Goal: Transaction & Acquisition: Purchase product/service

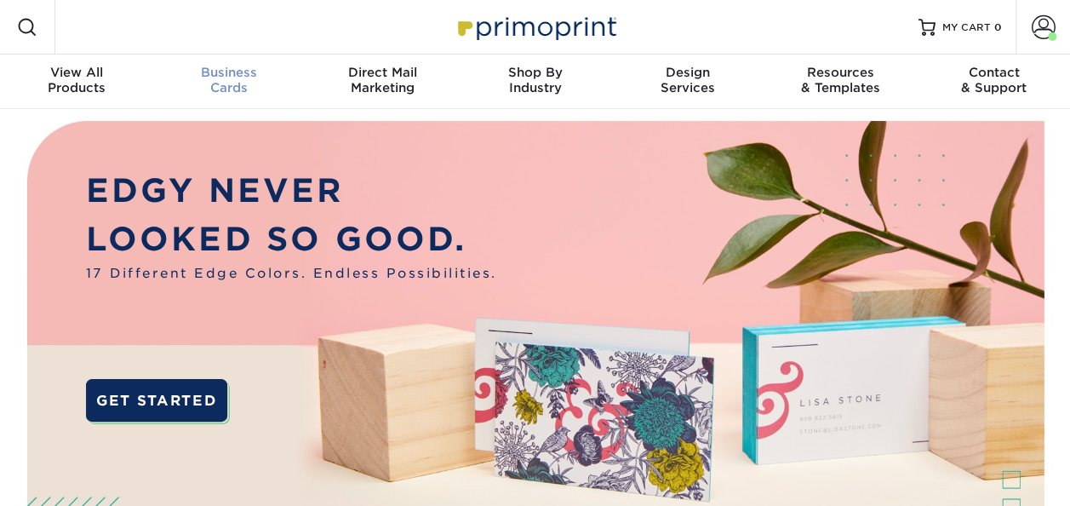
click at [222, 80] on div "Business Cards" at bounding box center [229, 80] width 153 height 31
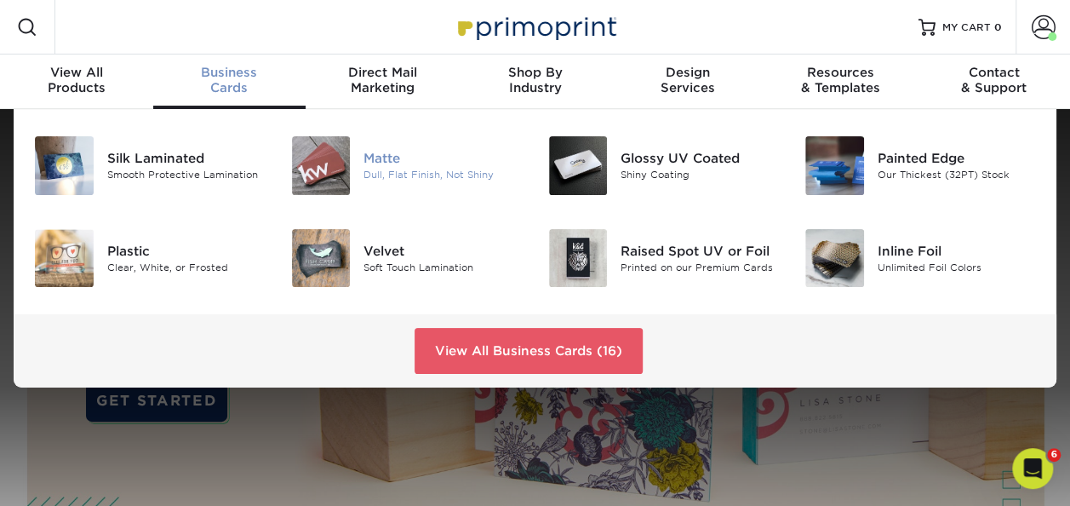
click at [395, 170] on div "Dull, Flat Finish, Not Shiny" at bounding box center [442, 175] width 158 height 14
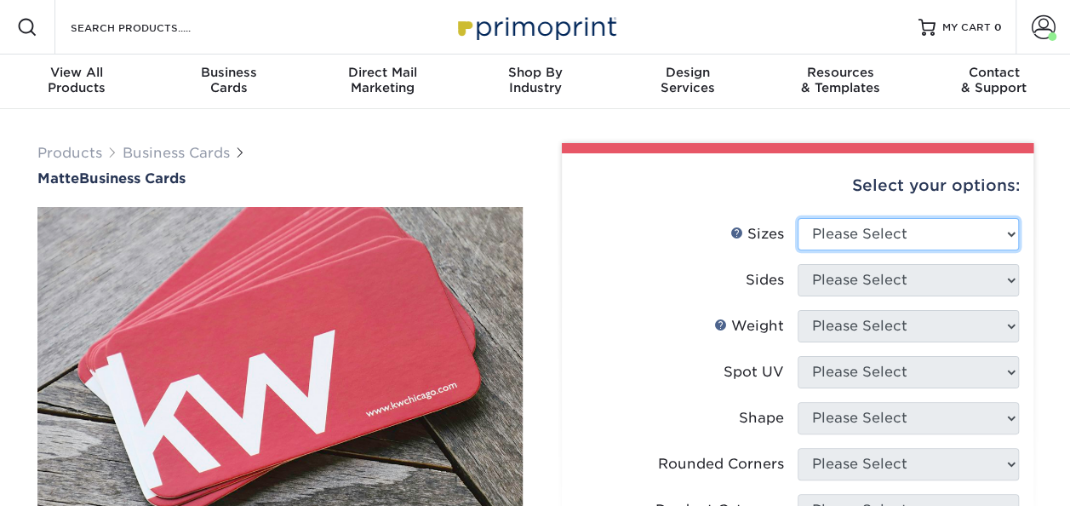
click at [863, 228] on select "Please Select 1.5" x 3.5" - Mini 1.75" x 3.5" - Mini 2" x 2" - Square 2" x 3" -…" at bounding box center [907, 234] width 221 height 32
select select "2.00x3.50"
click at [797, 218] on select "Please Select 1.5" x 3.5" - Mini 1.75" x 3.5" - Mini 2" x 2" - Square 2" x 3" -…" at bounding box center [907, 234] width 221 height 32
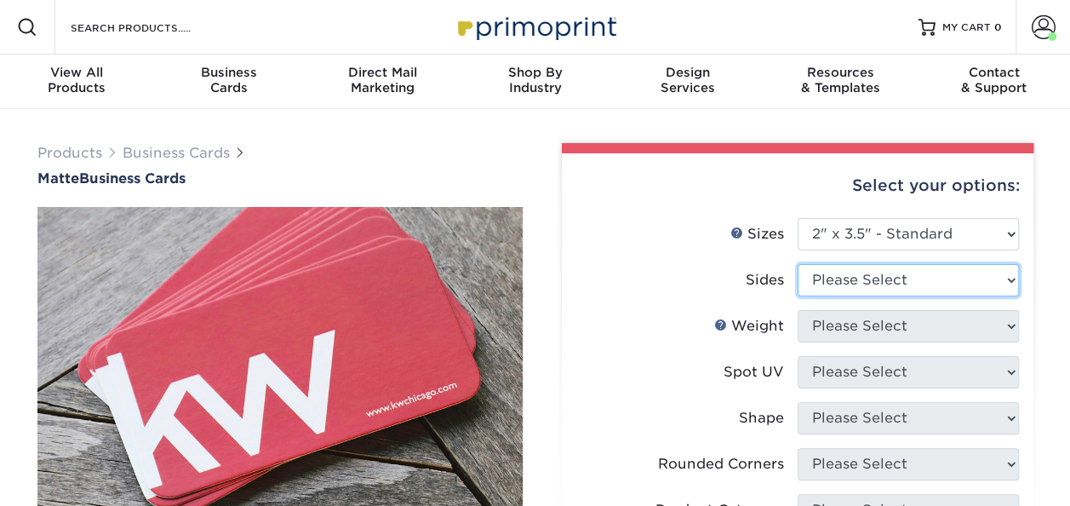
click at [853, 278] on select "Please Select Print Both Sides Print Front Only" at bounding box center [907, 280] width 221 height 32
select select "13abbda7-1d64-4f25-8bb2-c179b224825d"
click at [797, 264] on select "Please Select Print Both Sides Print Front Only" at bounding box center [907, 280] width 221 height 32
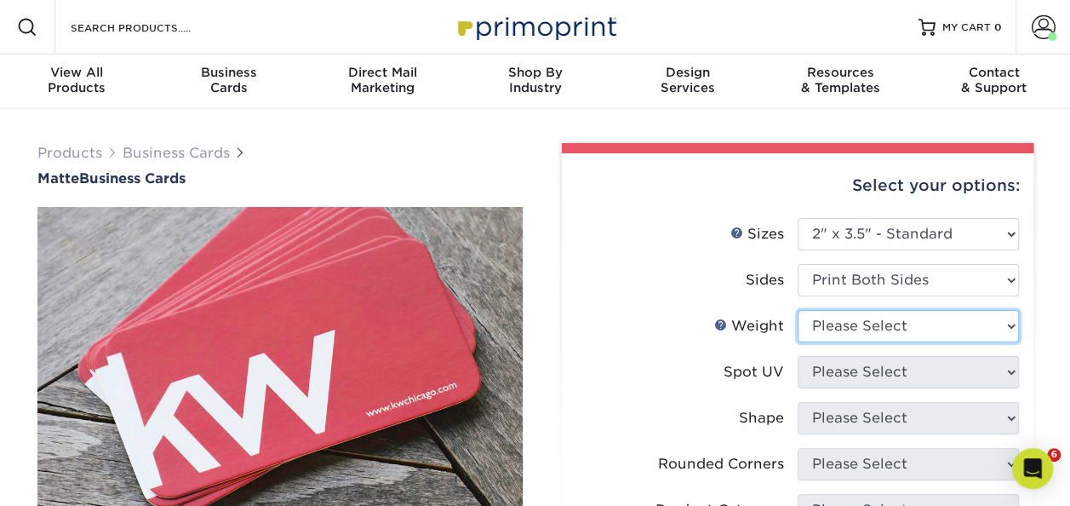
click at [866, 323] on select "Please Select 16PT 14PT" at bounding box center [907, 326] width 221 height 32
select select "16PT"
click at [797, 310] on select "Please Select 16PT 14PT" at bounding box center [907, 326] width 221 height 32
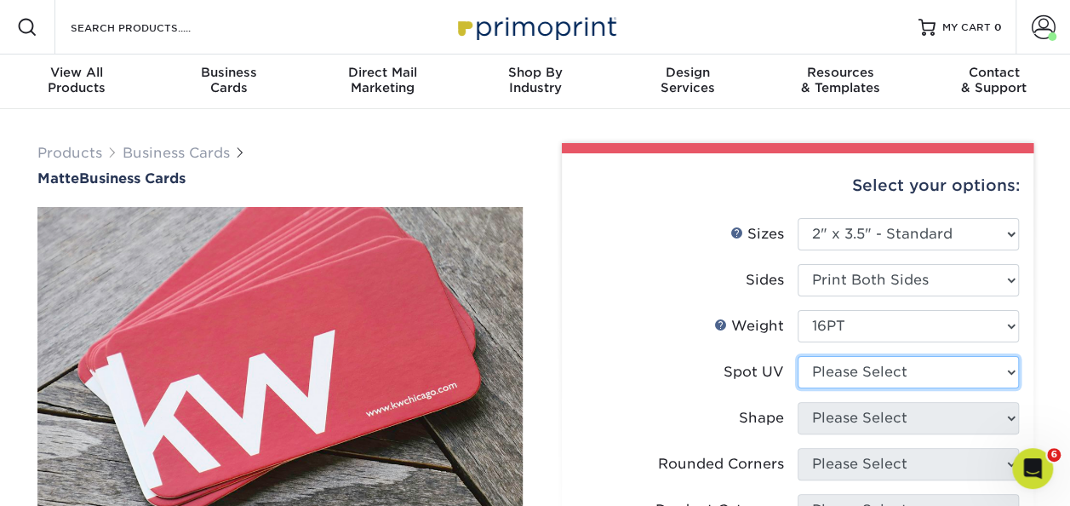
click at [858, 371] on select "Please Select No Spot UV Front and Back (Both Sides) Front Only Back Only" at bounding box center [907, 372] width 221 height 32
select select "3"
click at [797, 356] on select "Please Select No Spot UV Front and Back (Both Sides) Front Only Back Only" at bounding box center [907, 372] width 221 height 32
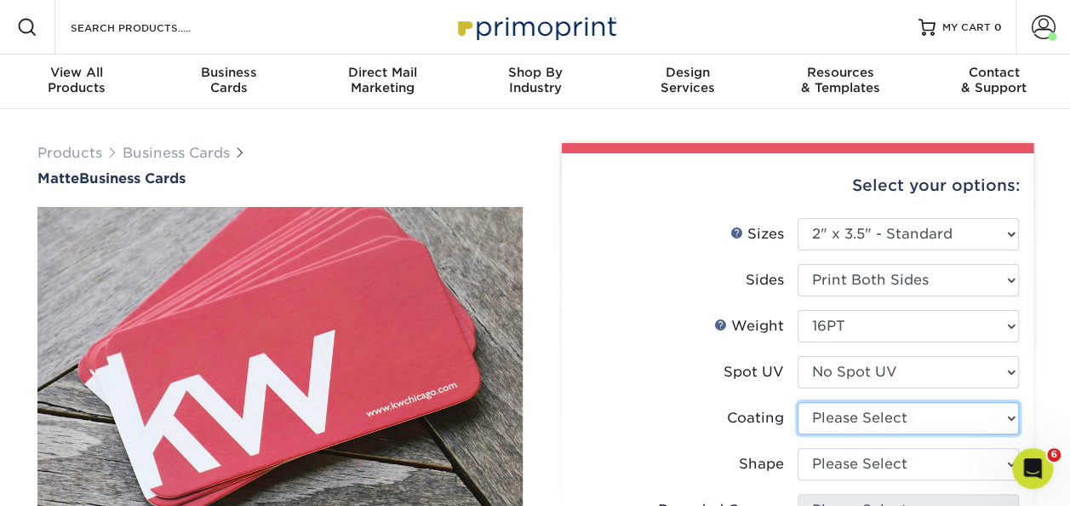
click at [850, 417] on select at bounding box center [907, 418] width 221 height 32
select select "121bb7b5-3b4d-429f-bd8d-bbf80e953313"
click at [797, 402] on select at bounding box center [907, 418] width 221 height 32
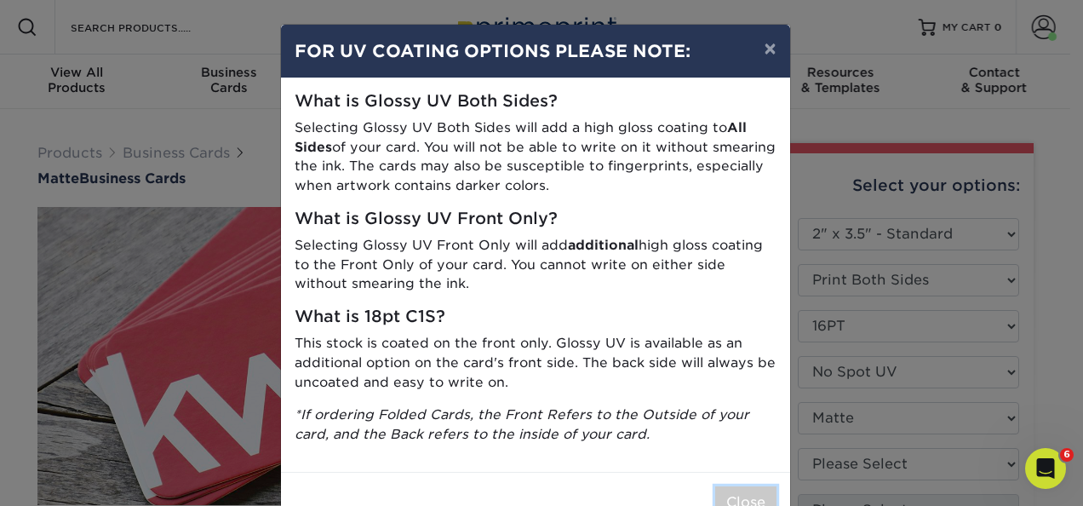
drag, startPoint x: 734, startPoint y: 494, endPoint x: 768, endPoint y: 477, distance: 38.1
click at [737, 492] on button "Close" at bounding box center [745, 502] width 61 height 32
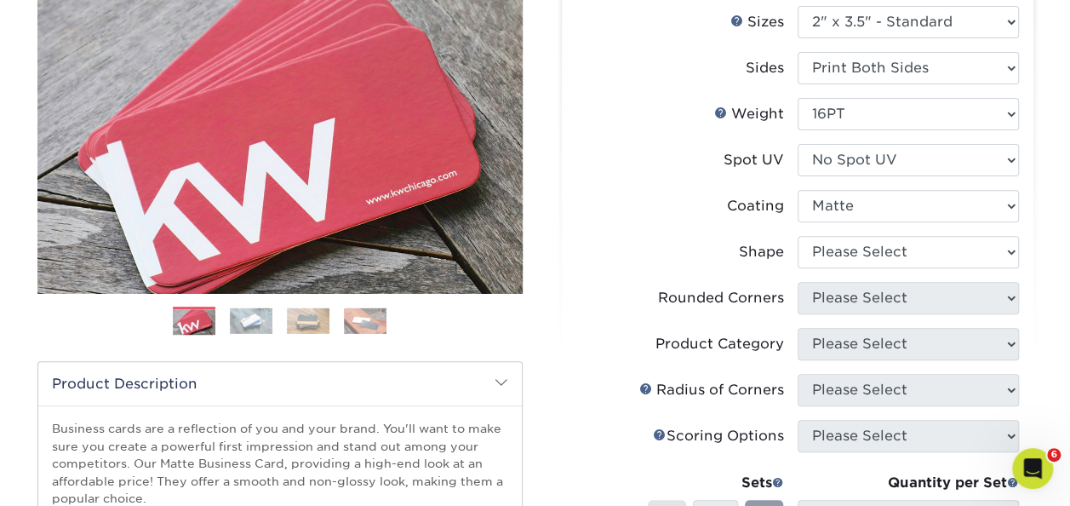
scroll to position [255, 0]
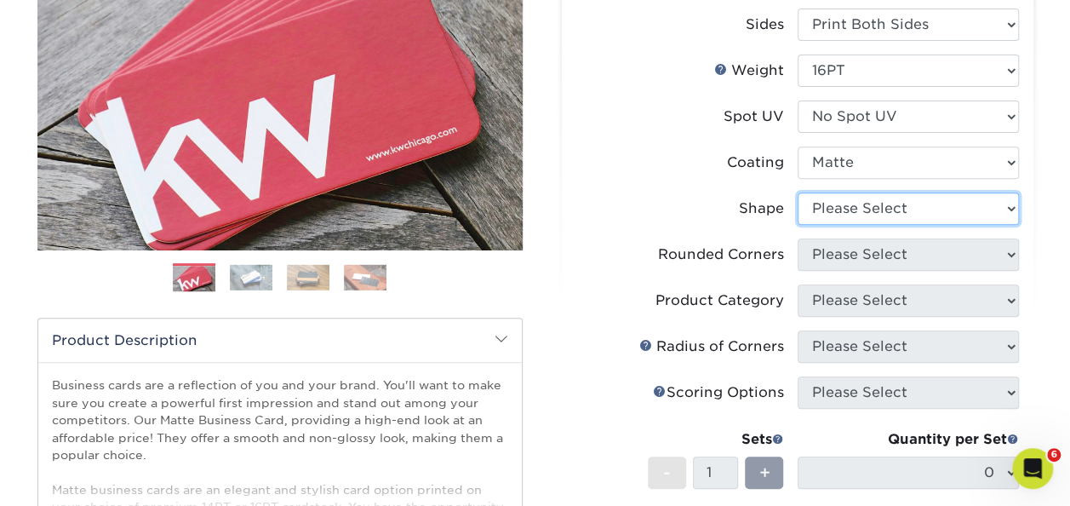
click at [844, 208] on select "Please Select Standard Oval" at bounding box center [907, 208] width 221 height 32
select select "standard"
click at [797, 192] on select "Please Select Standard Oval" at bounding box center [907, 208] width 221 height 32
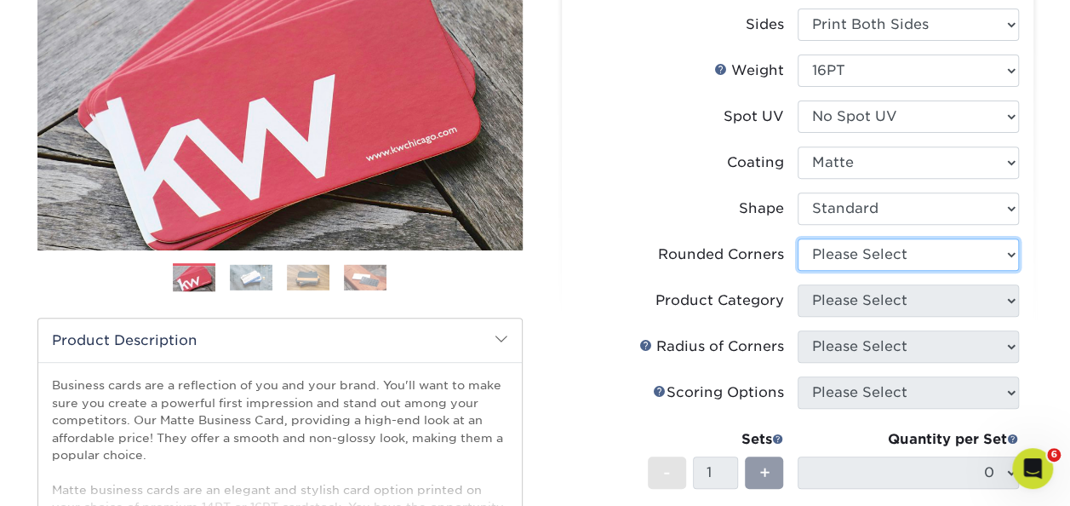
click at [868, 247] on select "Please Select Yes - Round 2 Corners Yes - Round 4 Corners No" at bounding box center [907, 254] width 221 height 32
select select "7672df9e-0e0a-464d-8e1f-920c575e4da3"
click at [797, 238] on select "Please Select Yes - Round 2 Corners Yes - Round 4 Corners No" at bounding box center [907, 254] width 221 height 32
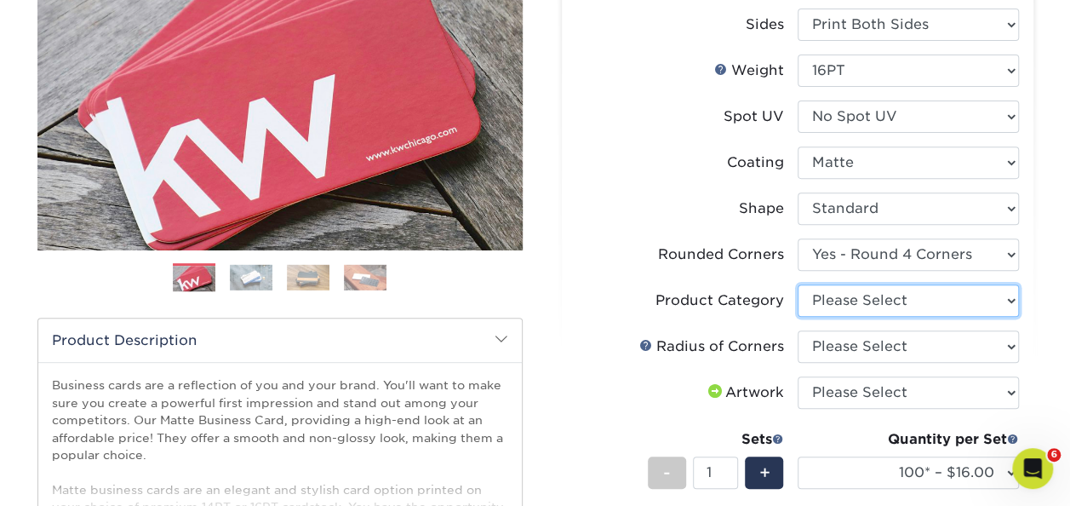
click at [980, 300] on select "Please Select Business Cards" at bounding box center [907, 300] width 221 height 32
select select "3b5148f1-0588-4f88-a218-97bcfdce65c1"
click at [797, 284] on select "Please Select Business Cards" at bounding box center [907, 300] width 221 height 32
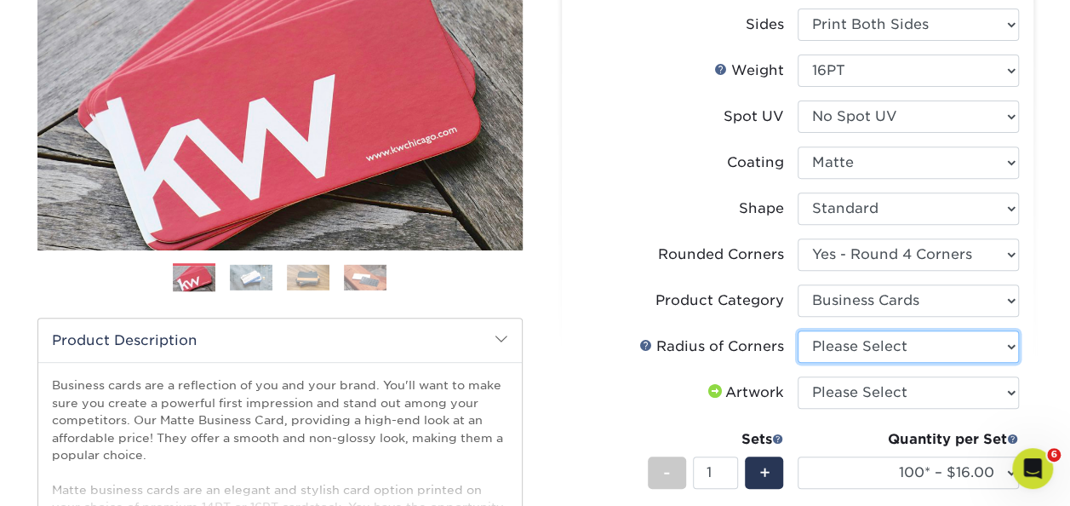
click at [895, 340] on select "Please Select Rounded 1/8" Rounded 1/4"" at bounding box center [907, 346] width 221 height 32
select select "479fbfe7-6a0c-4895-8c9a-81739b7486c9"
click at [797, 330] on select "Please Select Rounded 1/8" Rounded 1/4"" at bounding box center [907, 346] width 221 height 32
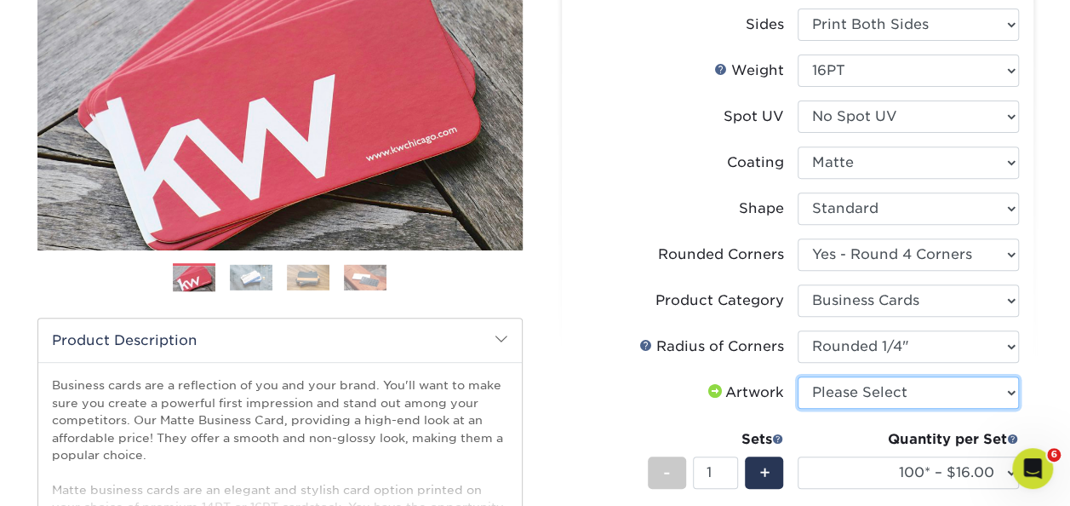
click at [880, 388] on select "Please Select I will upload files I need a design - $100" at bounding box center [907, 392] width 221 height 32
select select "upload"
click at [797, 376] on select "Please Select I will upload files I need a design - $100" at bounding box center [907, 392] width 221 height 32
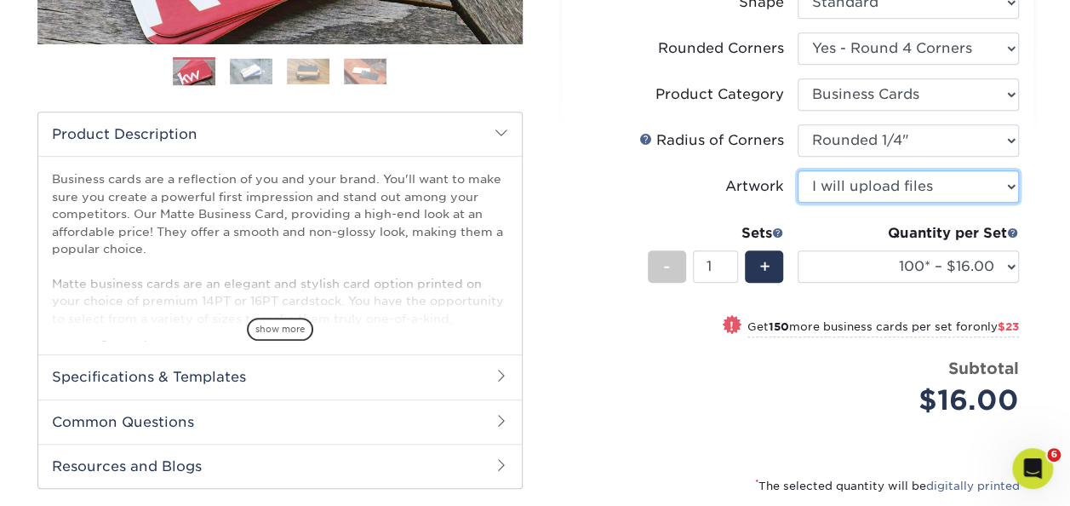
scroll to position [511, 0]
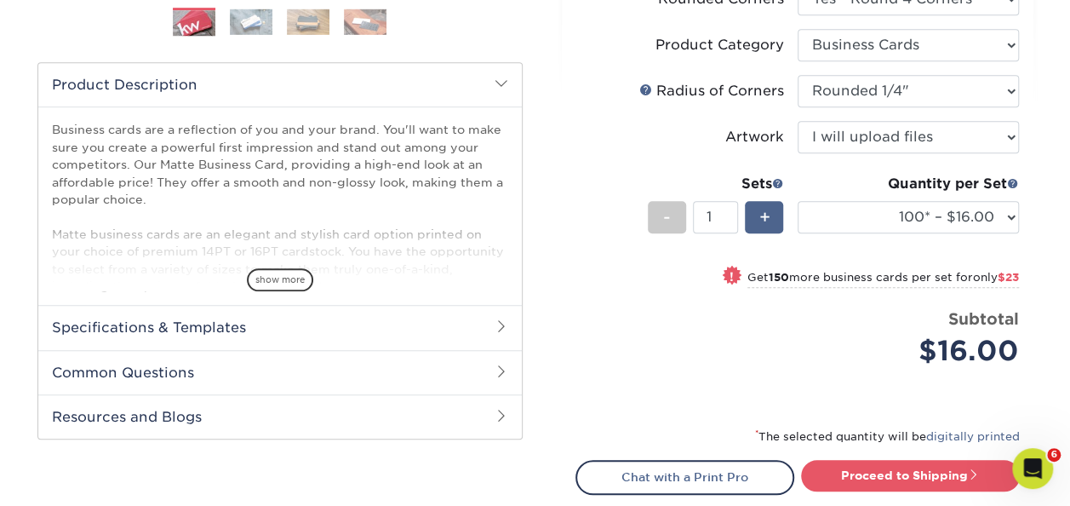
click at [758, 214] on span "+" at bounding box center [763, 217] width 11 height 26
type input "2"
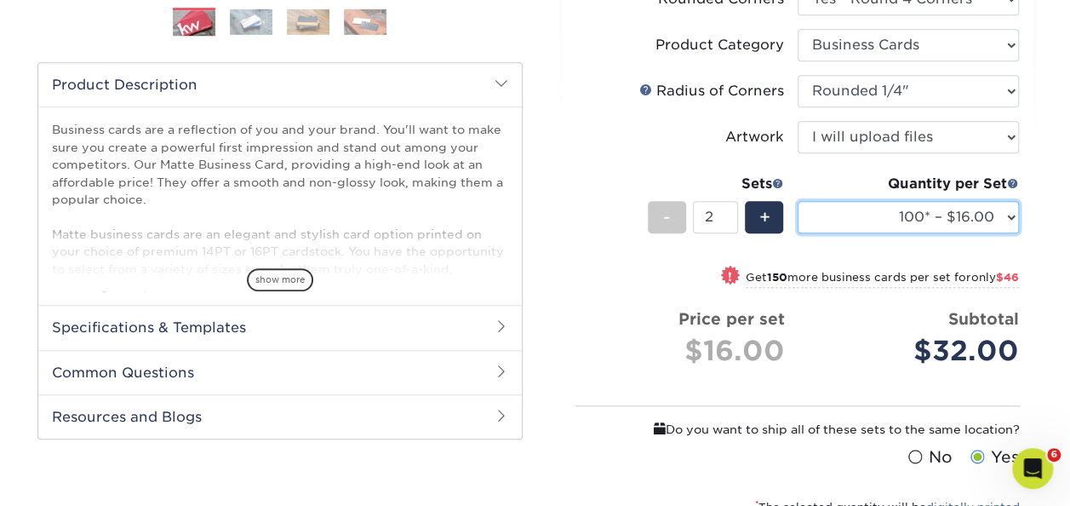
click at [1009, 213] on select "100* – $16.00 250* – $39.00 500 – $77.00 1000 – $94.00 2500 – $173.00 5000 – $2…" at bounding box center [907, 217] width 221 height 32
select select "500 – $77.00"
click at [797, 201] on select "100* – $16.00 250* – $39.00 500 – $77.00 1000 – $94.00 2500 – $173.00 5000 – $2…" at bounding box center [907, 217] width 221 height 32
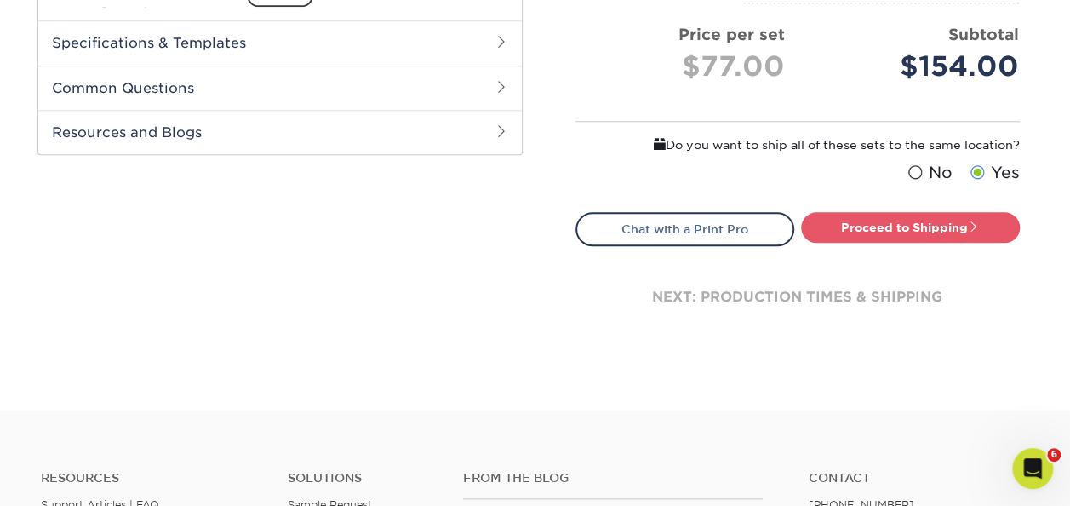
scroll to position [851, 0]
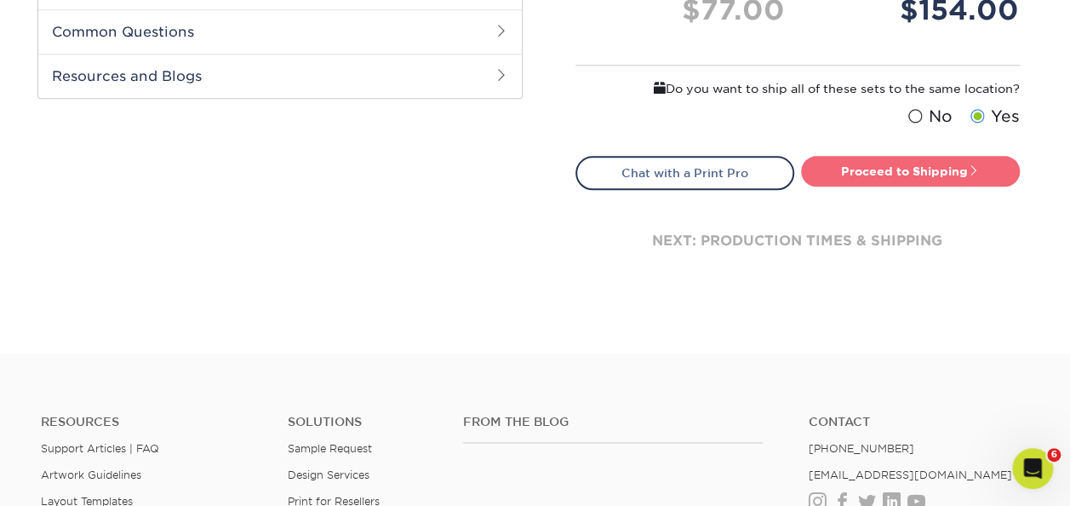
click at [893, 165] on link "Proceed to Shipping" at bounding box center [910, 171] width 219 height 31
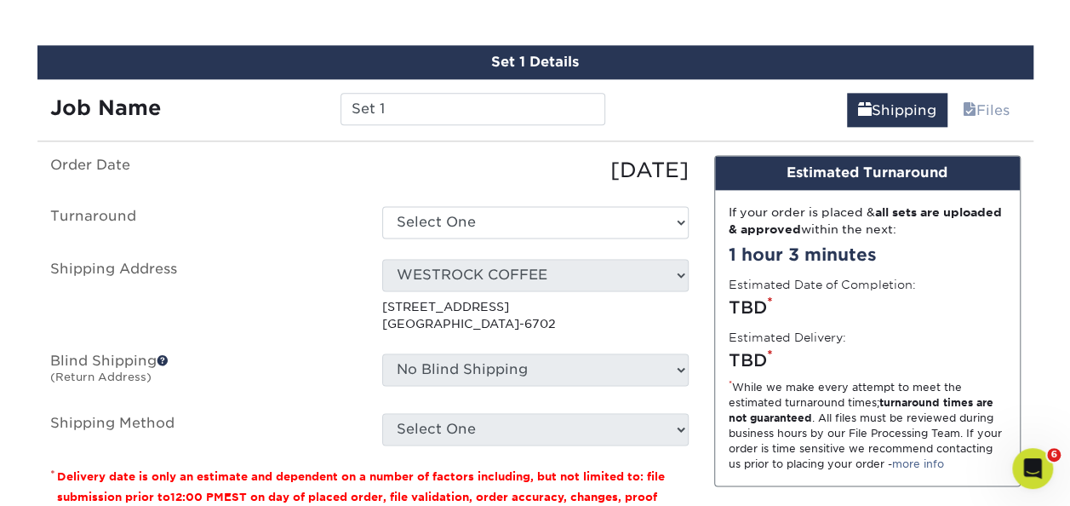
scroll to position [1052, 0]
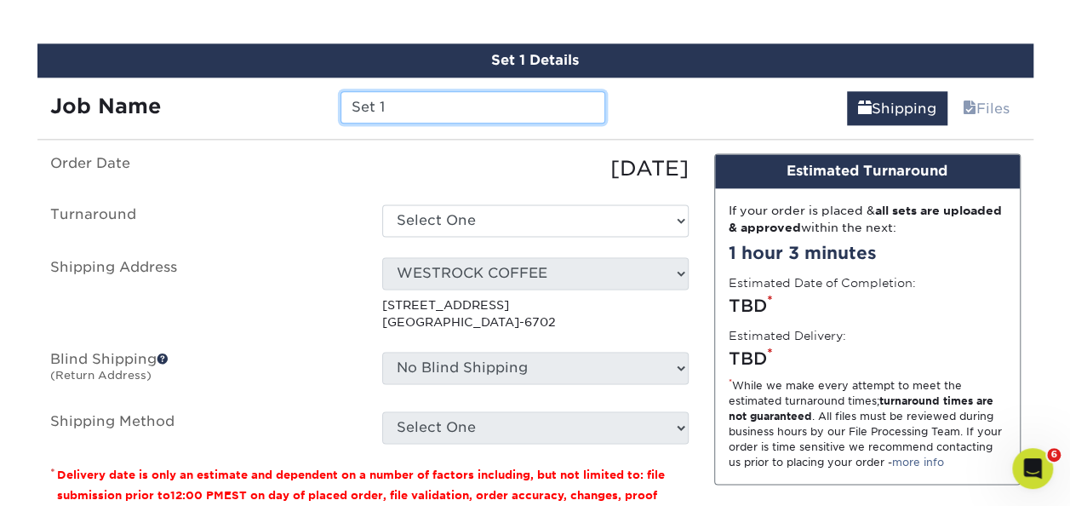
drag, startPoint x: 414, startPoint y: 101, endPoint x: 301, endPoint y: 105, distance: 112.4
click at [301, 105] on div "Job Name Set 1" at bounding box center [327, 107] width 581 height 32
type input "Ab"
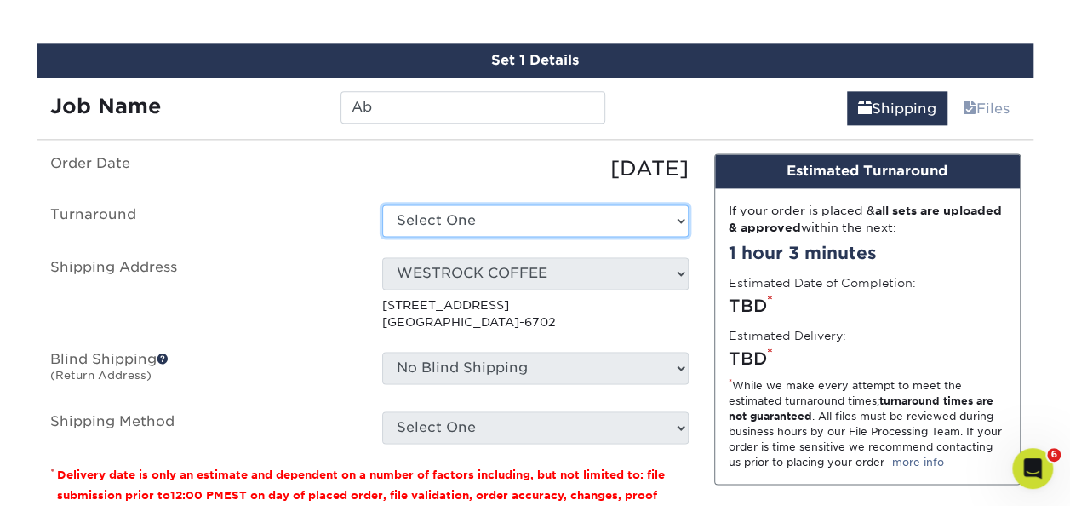
click at [495, 219] on select "Select One 2-4 Business Days 2 Day Next Business Day" at bounding box center [535, 220] width 306 height 32
select select "e0d636ae-341c-45f8-9e61-81f387d888bb"
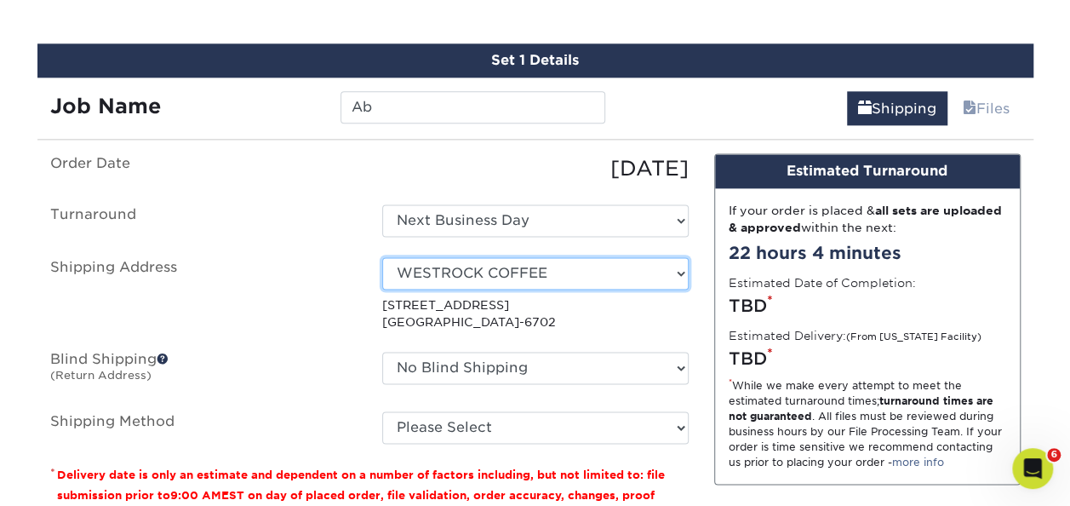
click at [672, 269] on select "Select One Office SDM SDM SDM home Tona's WESTROCK COFFEE WSS New Location WSS …" at bounding box center [535, 273] width 306 height 32
select select "250942"
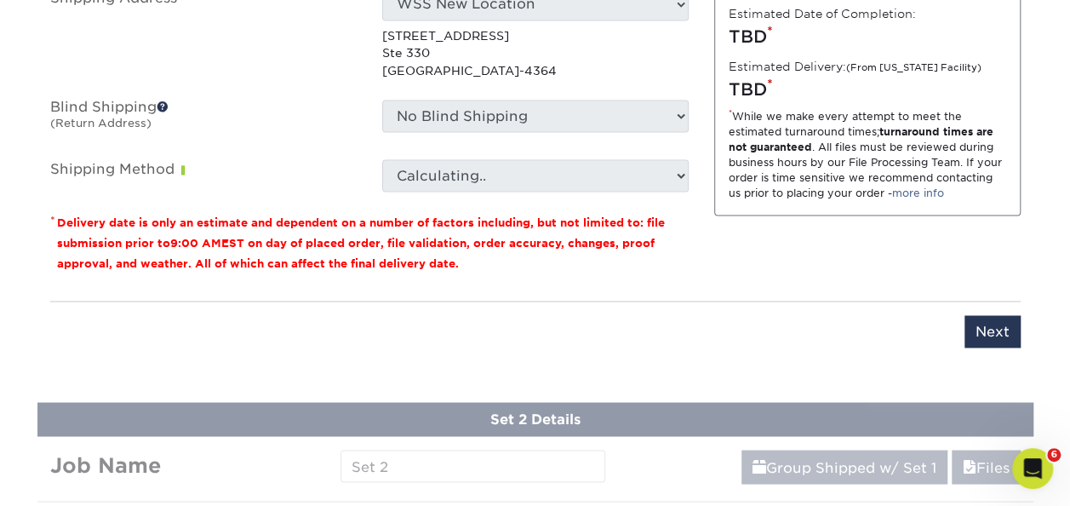
scroll to position [1222, 0]
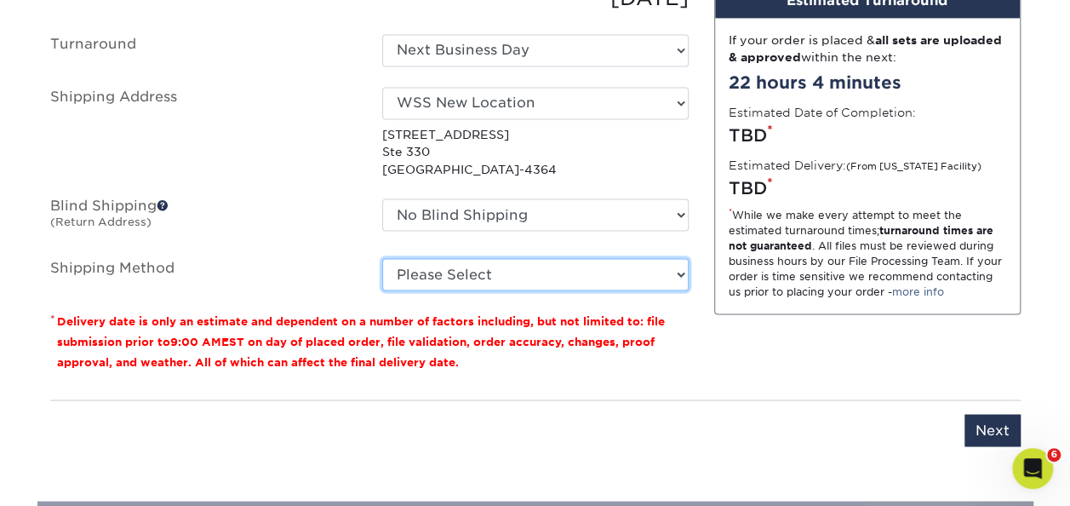
click at [669, 271] on select "Please Select Ground Shipping (+$14.96) 3 Day Shipping Service (+$15.33) 2 Day …" at bounding box center [535, 274] width 306 height 32
click at [382, 258] on select "Please Select Ground Shipping (+$14.96) 3 Day Shipping Service (+$15.33) 2 Day …" at bounding box center [535, 274] width 306 height 32
click at [673, 269] on select "Please Select Ground Shipping (+$14.96) 3 Day Shipping Service (+$15.33) 2 Day …" at bounding box center [535, 274] width 306 height 32
click at [382, 258] on select "Please Select Ground Shipping (+$14.96) 3 Day Shipping Service (+$15.33) 2 Day …" at bounding box center [535, 274] width 306 height 32
click at [677, 270] on select "Please Select Ground Shipping (+$14.96) 3 Day Shipping Service (+$15.33) 2 Day …" at bounding box center [535, 274] width 306 height 32
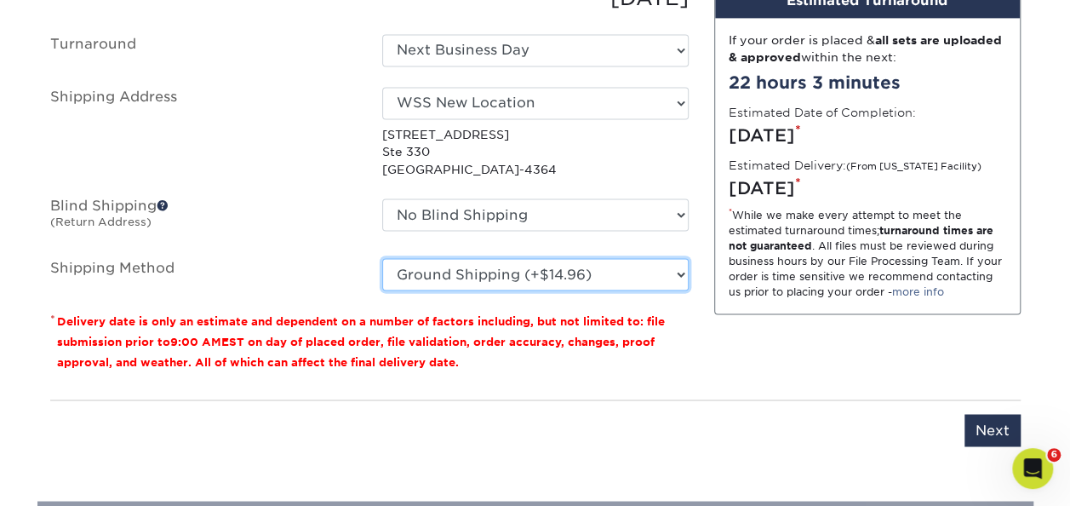
click at [382, 258] on select "Please Select Ground Shipping (+$14.96) 3 Day Shipping Service (+$15.33) 2 Day …" at bounding box center [535, 274] width 306 height 32
click at [681, 266] on select "Please Select Ground Shipping (+$14.96) 3 Day Shipping Service (+$15.33) 2 Day …" at bounding box center [535, 274] width 306 height 32
click at [382, 258] on select "Please Select Ground Shipping (+$14.96) 3 Day Shipping Service (+$15.33) 2 Day …" at bounding box center [535, 274] width 306 height 32
click at [683, 264] on select "Please Select Ground Shipping (+$14.96) 3 Day Shipping Service (+$15.33) 2 Day …" at bounding box center [535, 274] width 306 height 32
click at [382, 258] on select "Please Select Ground Shipping (+$14.96) 3 Day Shipping Service (+$15.33) 2 Day …" at bounding box center [535, 274] width 306 height 32
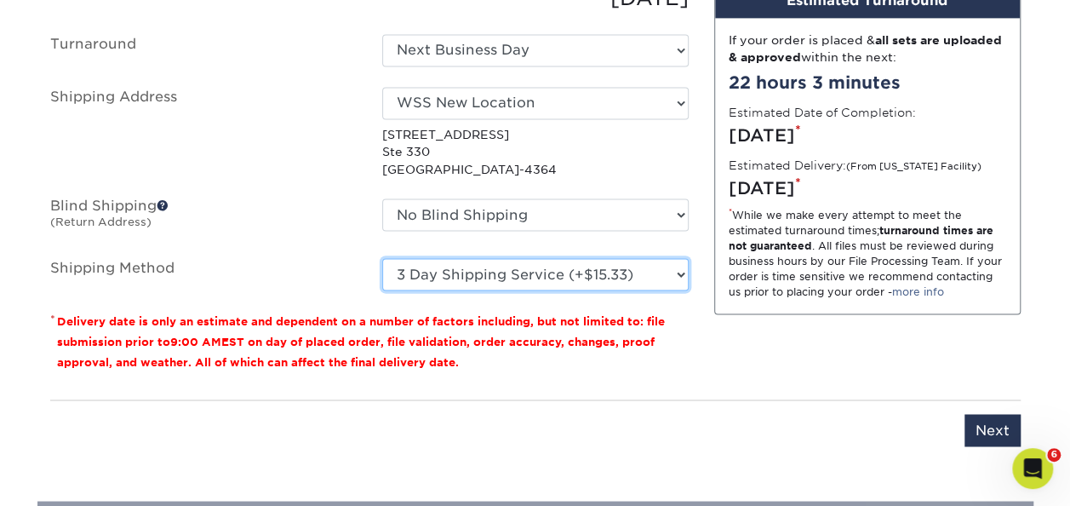
click at [677, 269] on select "Please Select Ground Shipping (+$14.96) 3 Day Shipping Service (+$15.33) 2 Day …" at bounding box center [535, 274] width 306 height 32
select select "03"
click at [382, 258] on select "Please Select Ground Shipping (+$14.96) 3 Day Shipping Service (+$15.33) 2 Day …" at bounding box center [535, 274] width 306 height 32
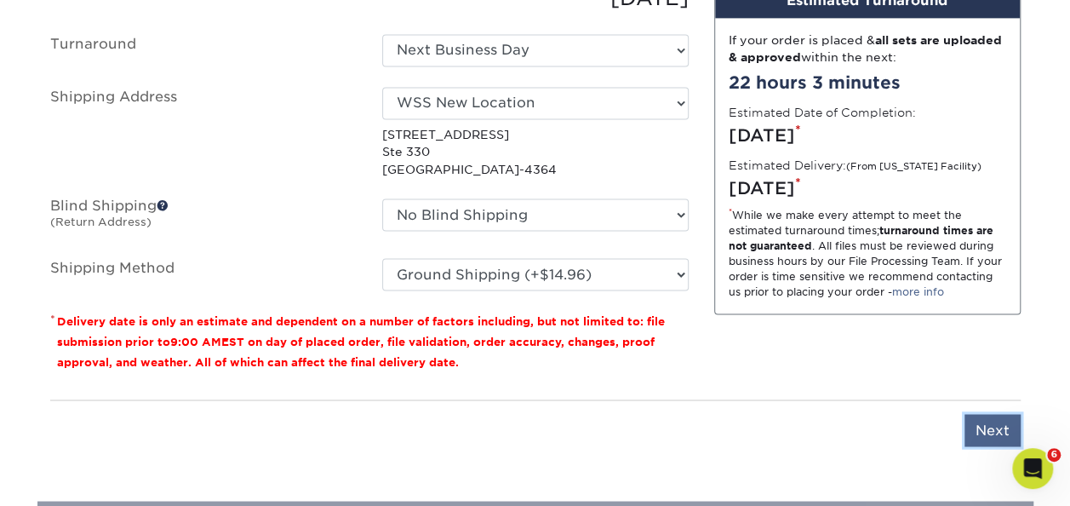
click at [1000, 433] on input "Next" at bounding box center [992, 430] width 56 height 32
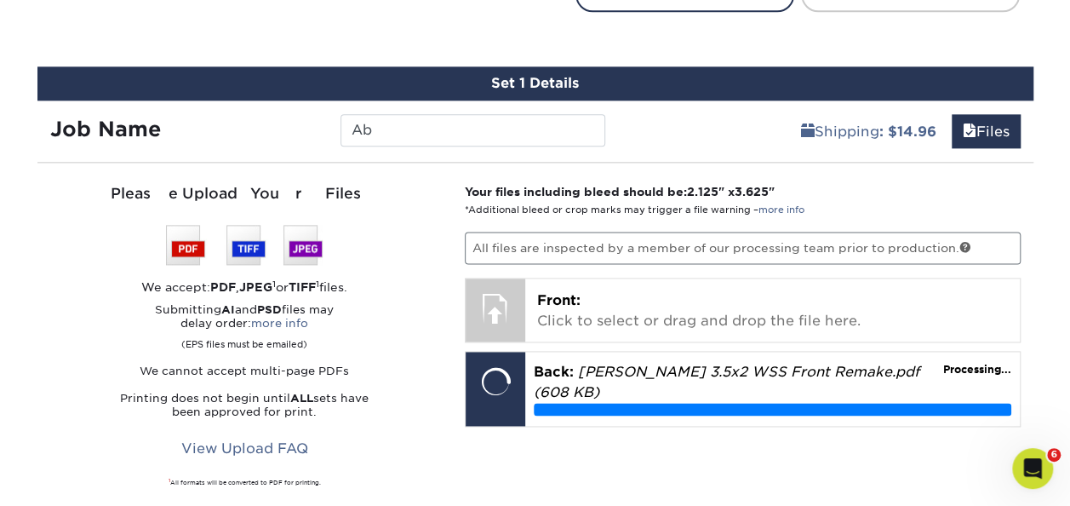
scroll to position [1052, 0]
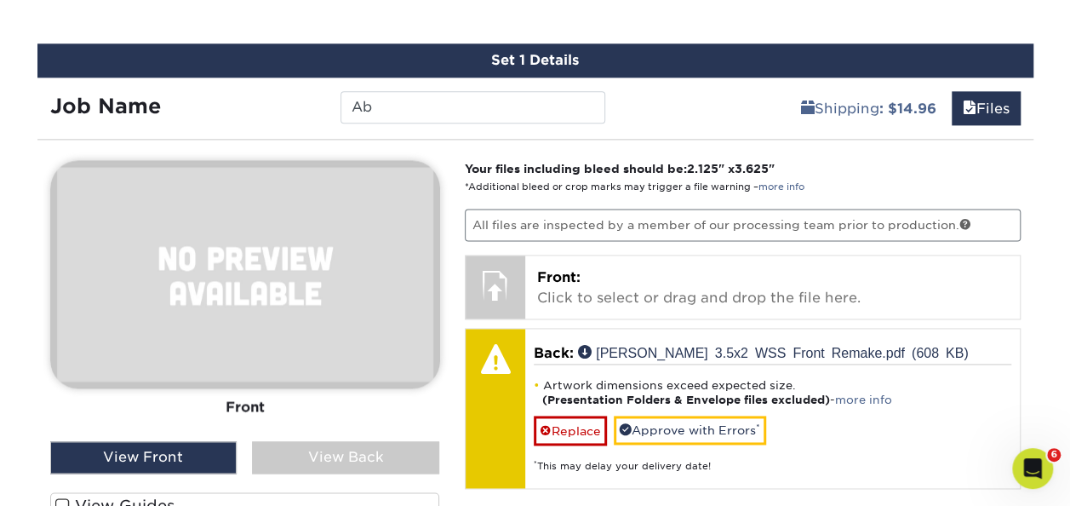
click at [323, 457] on div "View Back" at bounding box center [345, 457] width 187 height 32
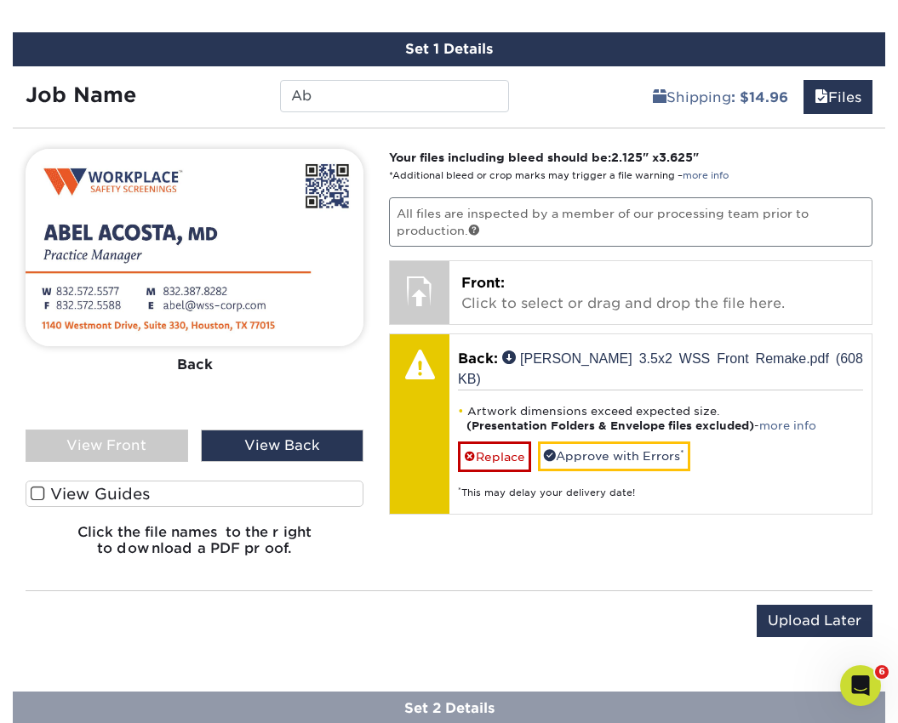
scroll to position [1101, 0]
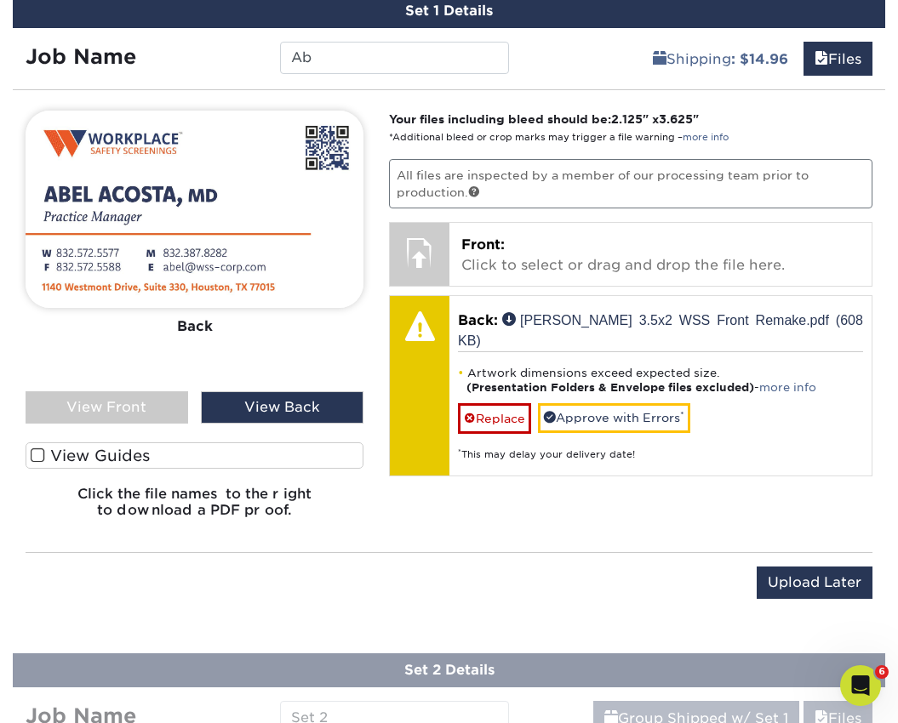
click at [40, 454] on span at bounding box center [38, 456] width 14 height 16
click at [0, 0] on input "View Guides" at bounding box center [0, 0] width 0 height 0
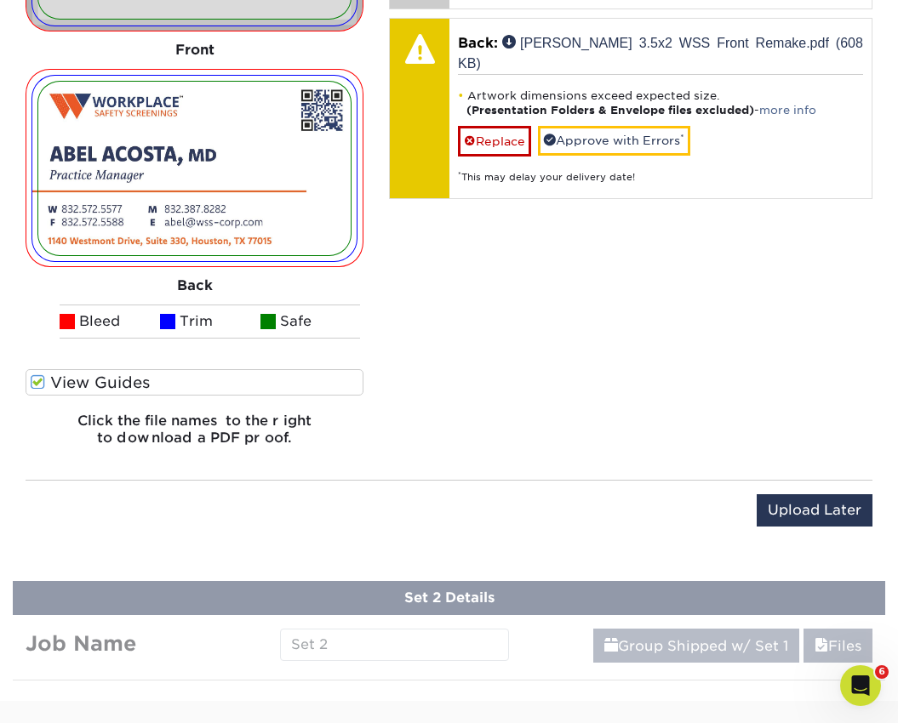
scroll to position [1442, 0]
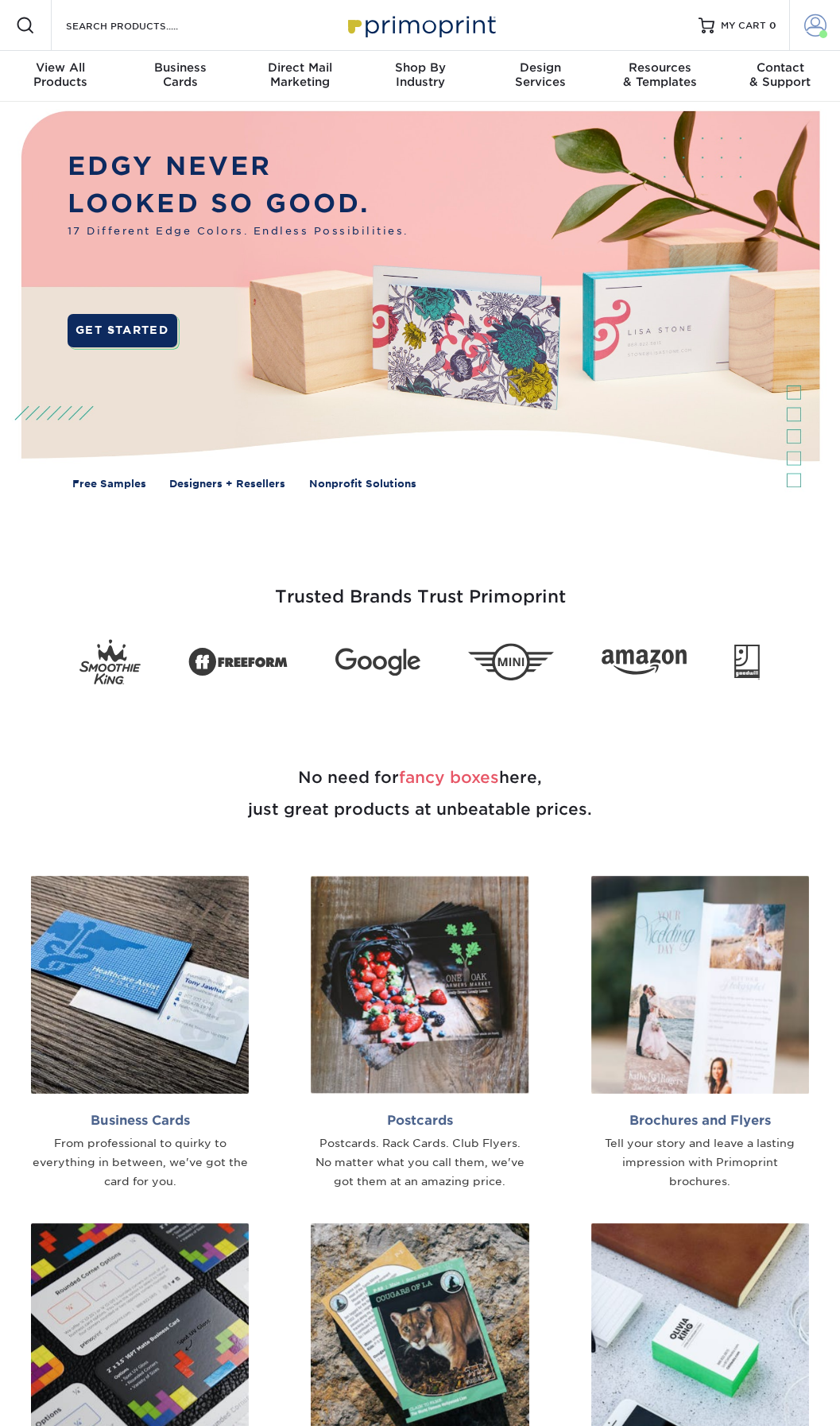
click at [821, 26] on span at bounding box center [815, 25] width 22 height 22
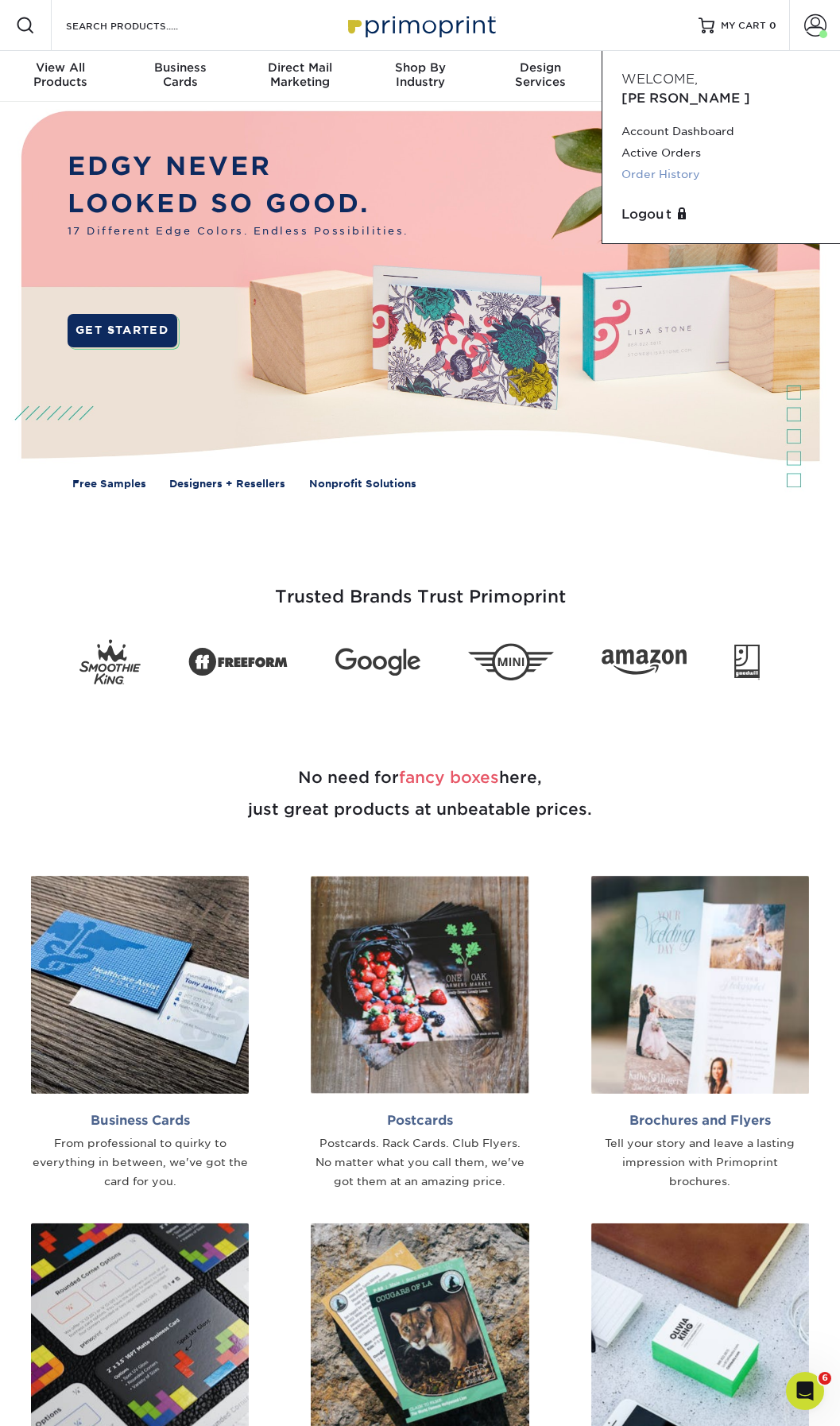
click at [675, 163] on link "Order History" at bounding box center [721, 174] width 200 height 21
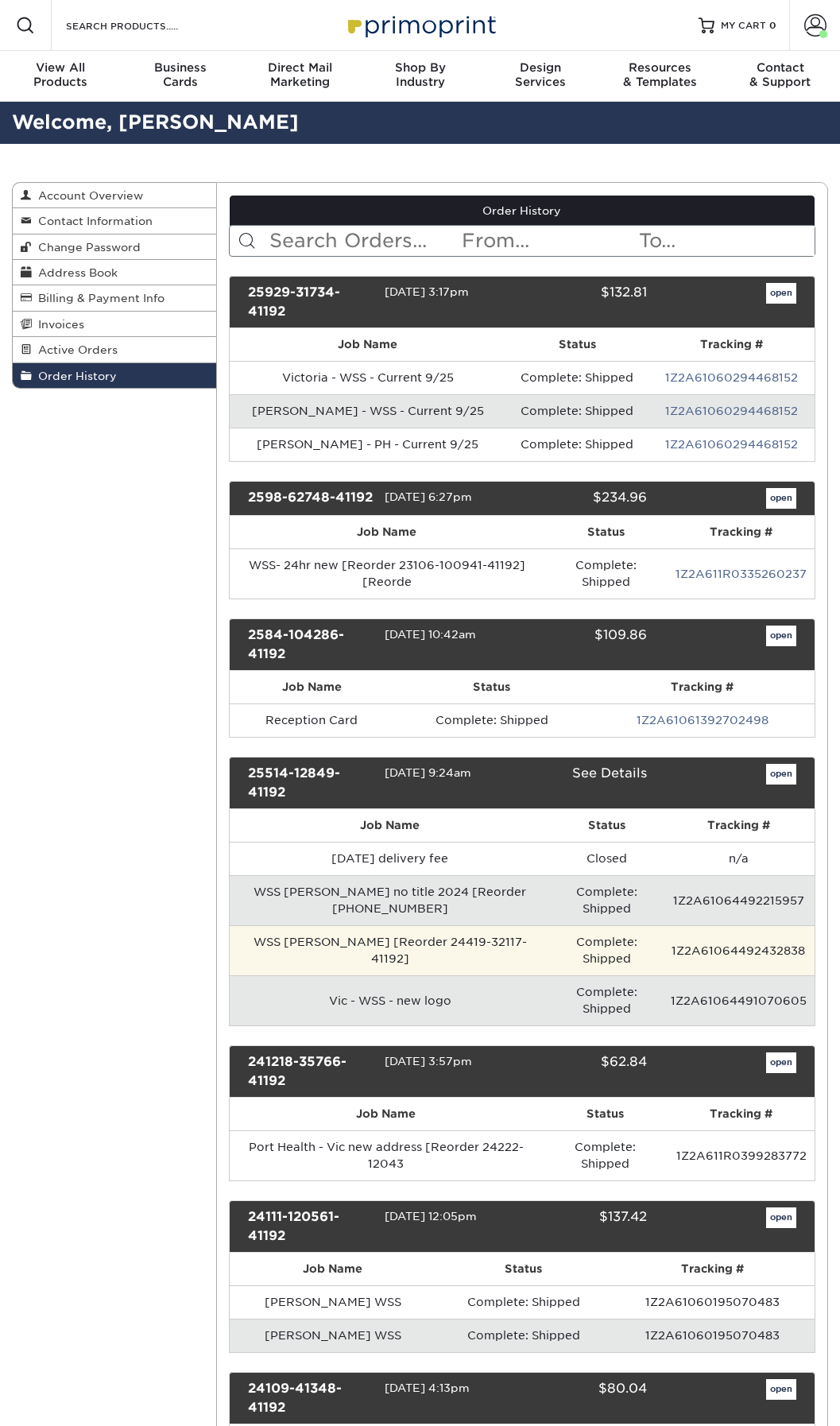
click at [379, 958] on td "WSS [PERSON_NAME] [Reorder 24419-32117-41192]" at bounding box center [390, 951] width 321 height 50
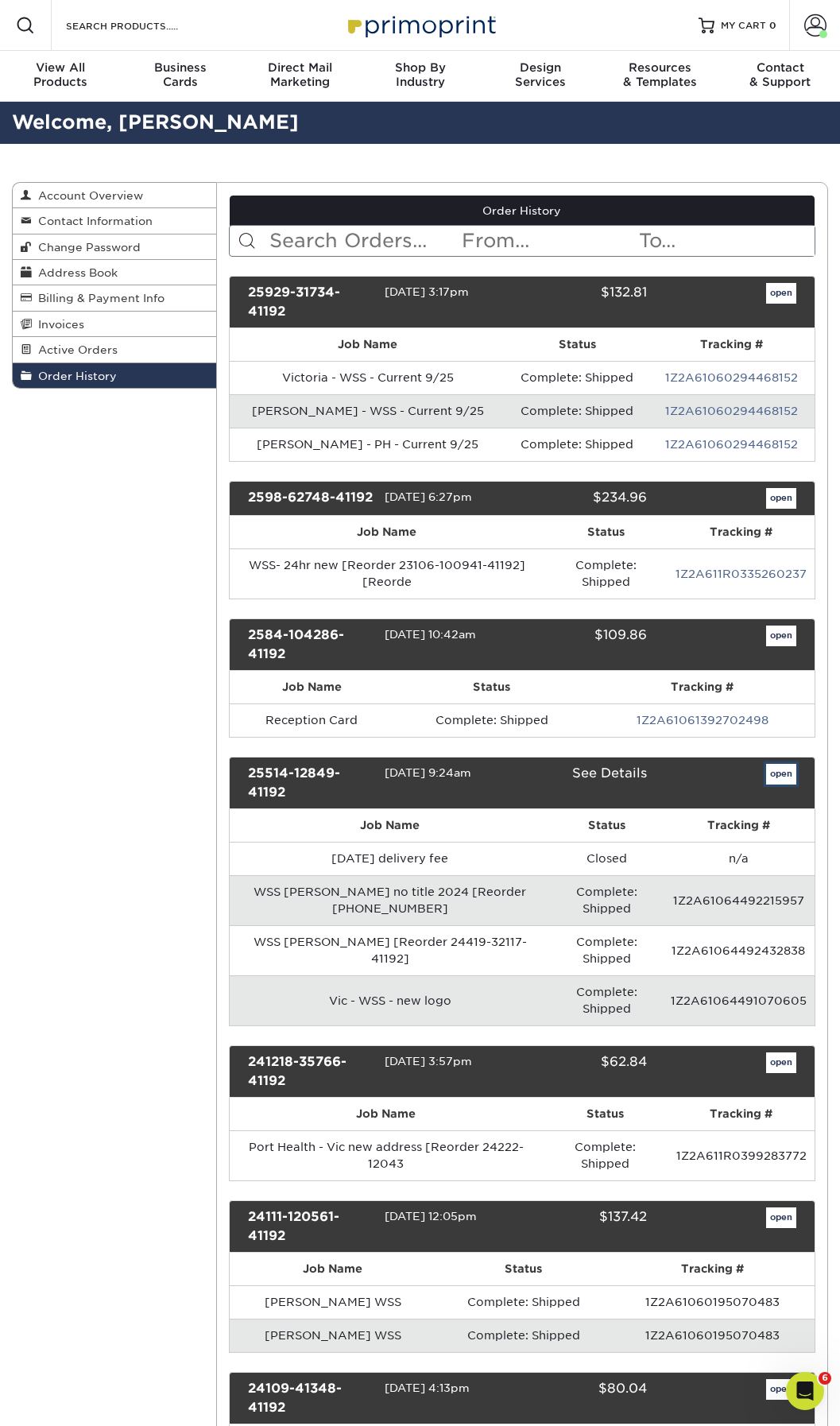
click at [783, 774] on link "open" at bounding box center [780, 774] width 30 height 21
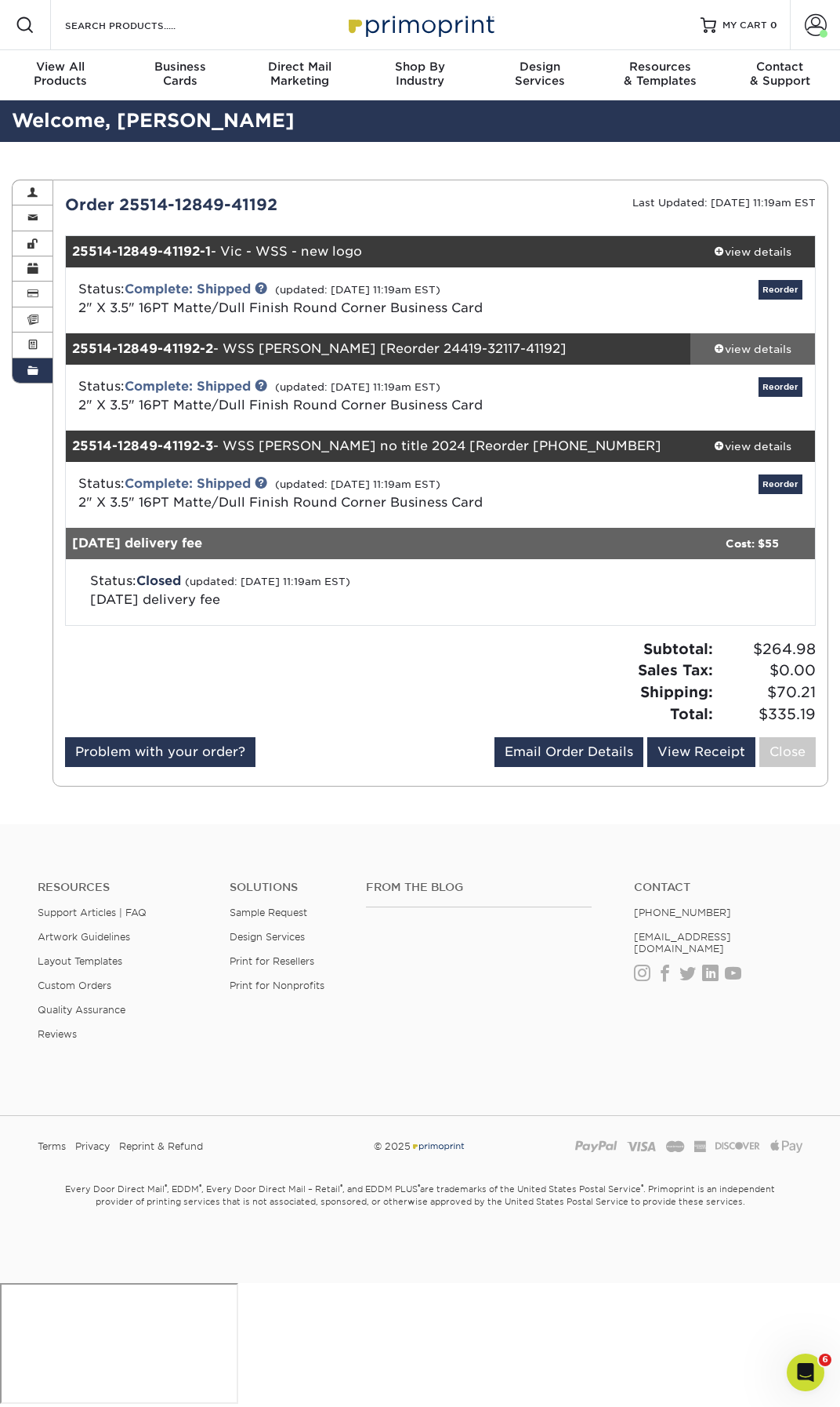
click at [729, 346] on div "view details" at bounding box center [752, 348] width 124 height 16
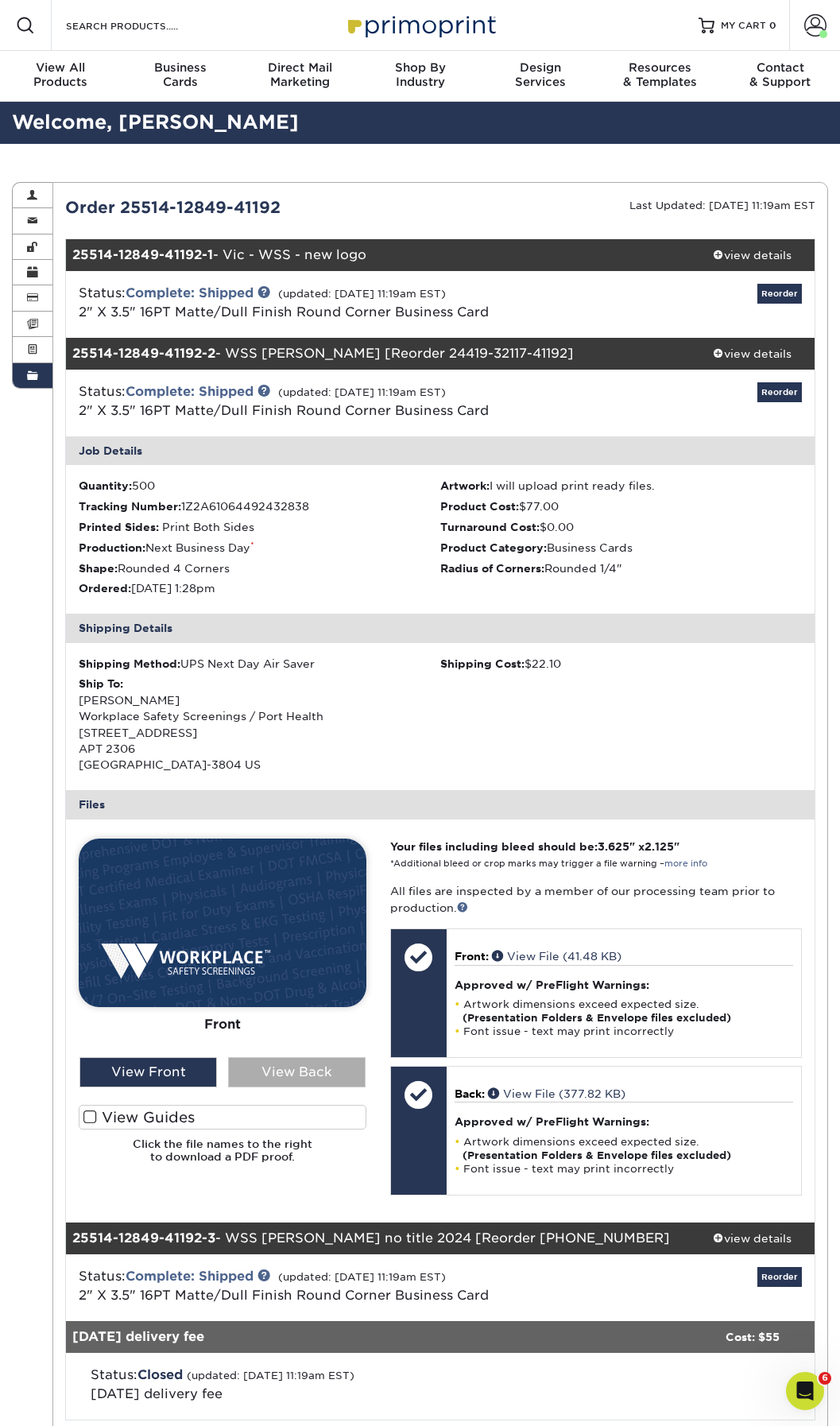
drag, startPoint x: 300, startPoint y: 1038, endPoint x: 291, endPoint y: 1060, distance: 23.8
click at [291, 1060] on div "Front Back View Front View Back" at bounding box center [222, 963] width 287 height 249
drag, startPoint x: 291, startPoint y: 1060, endPoint x: 287, endPoint y: 1073, distance: 13.6
click at [287, 1073] on div "View Back" at bounding box center [296, 1072] width 137 height 30
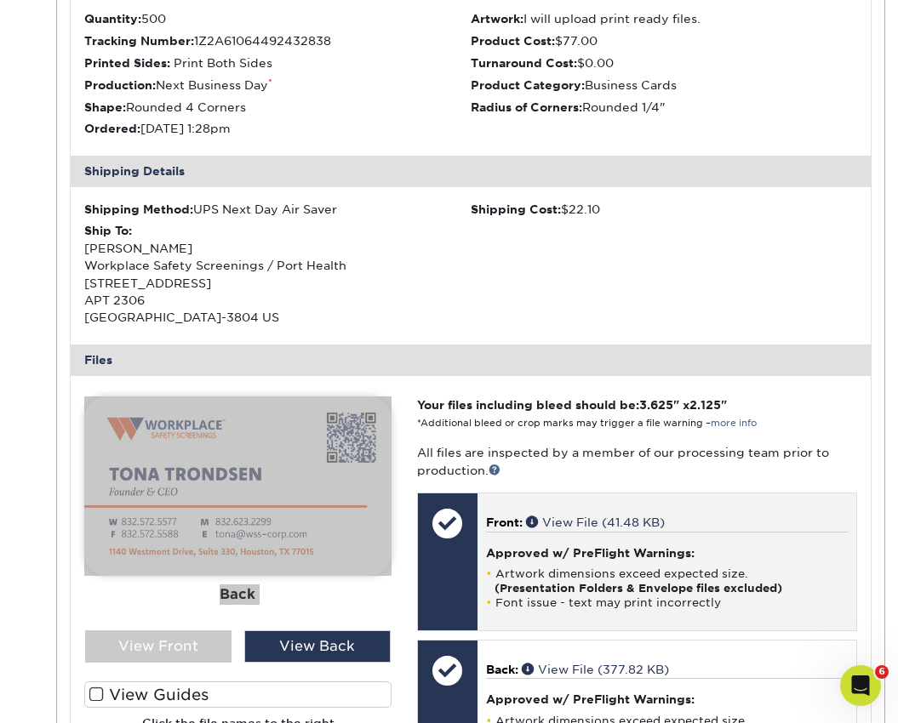
scroll to position [511, 0]
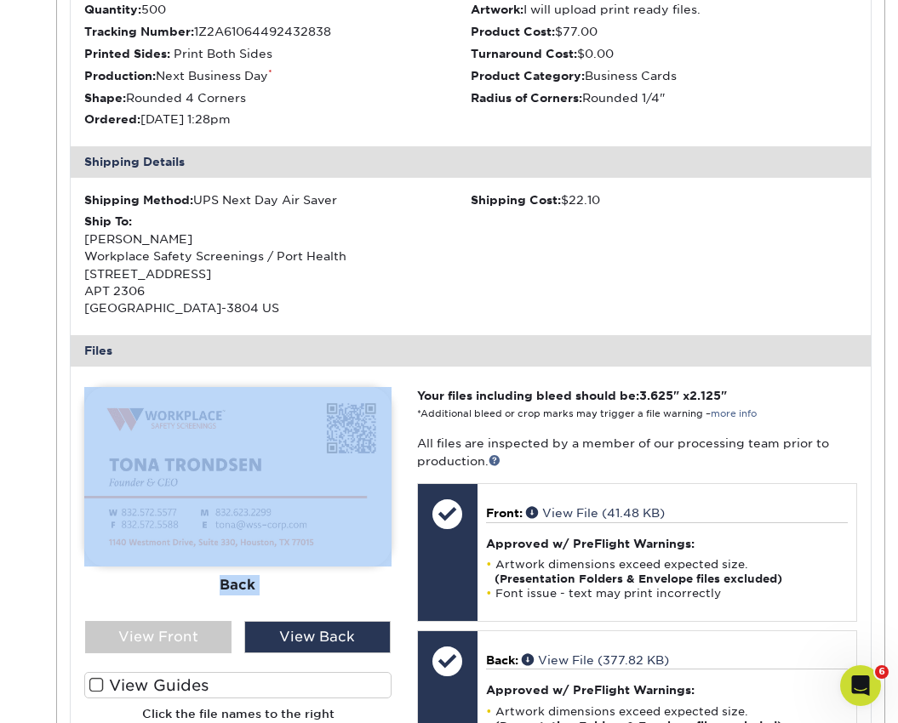
click at [369, 579] on div "Back" at bounding box center [237, 585] width 307 height 37
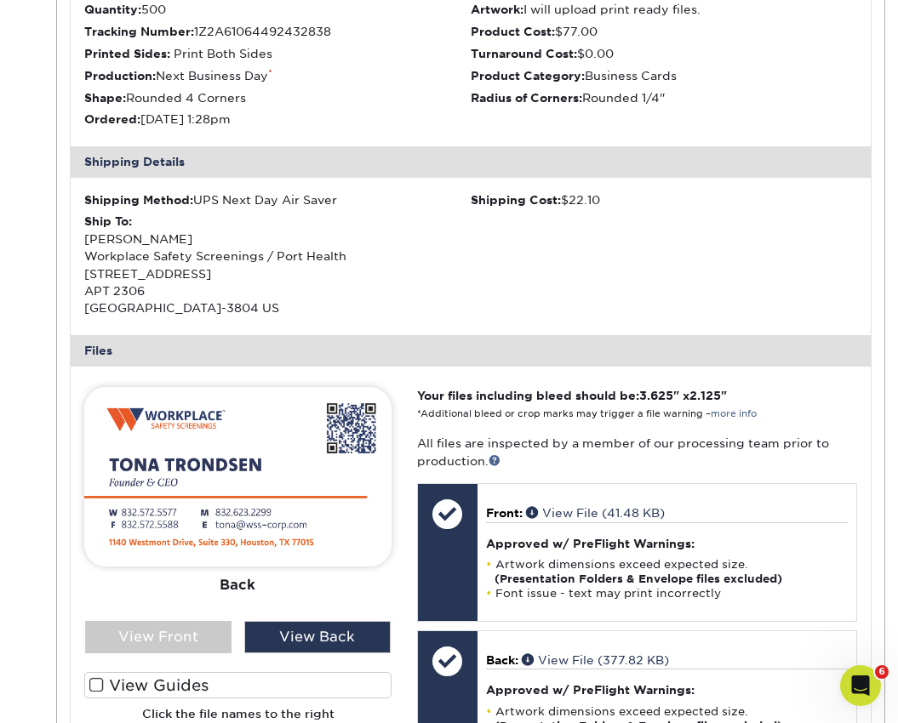
click at [158, 593] on div "Back" at bounding box center [237, 585] width 307 height 37
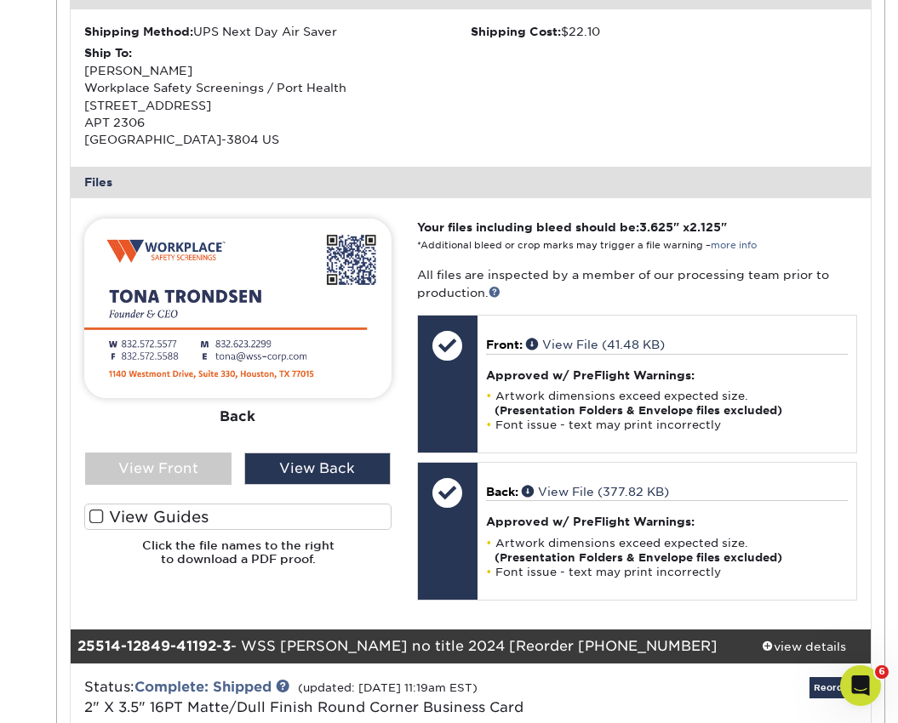
scroll to position [681, 0]
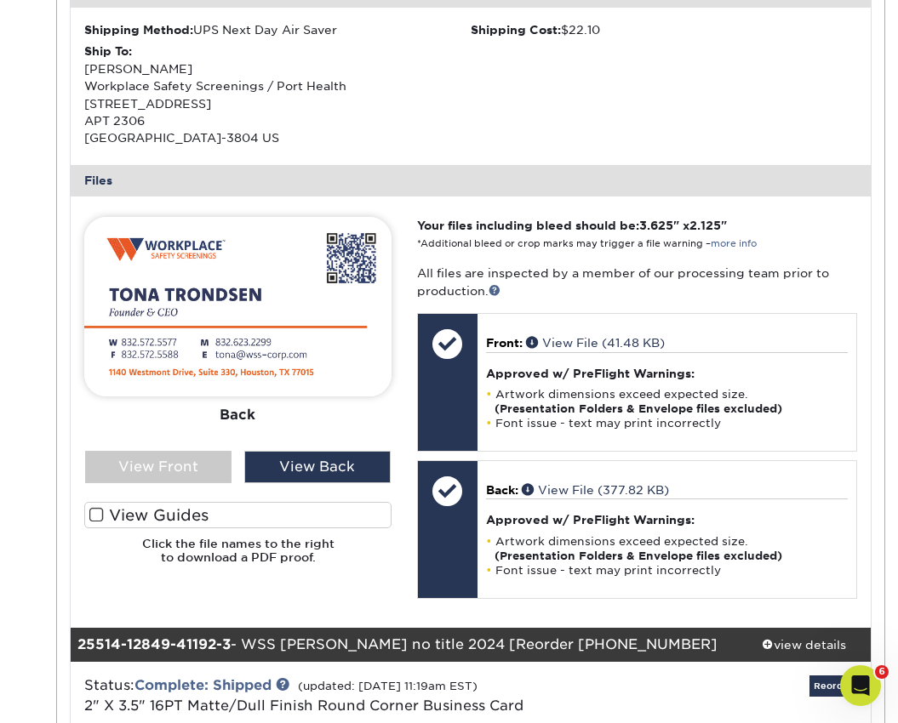
click at [98, 513] on span at bounding box center [96, 515] width 14 height 16
click at [0, 0] on input "View Guides" at bounding box center [0, 0] width 0 height 0
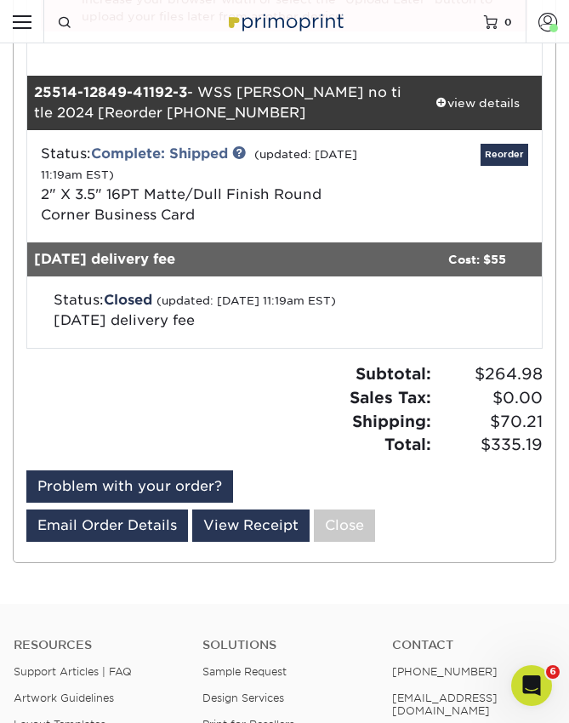
scroll to position [962, 0]
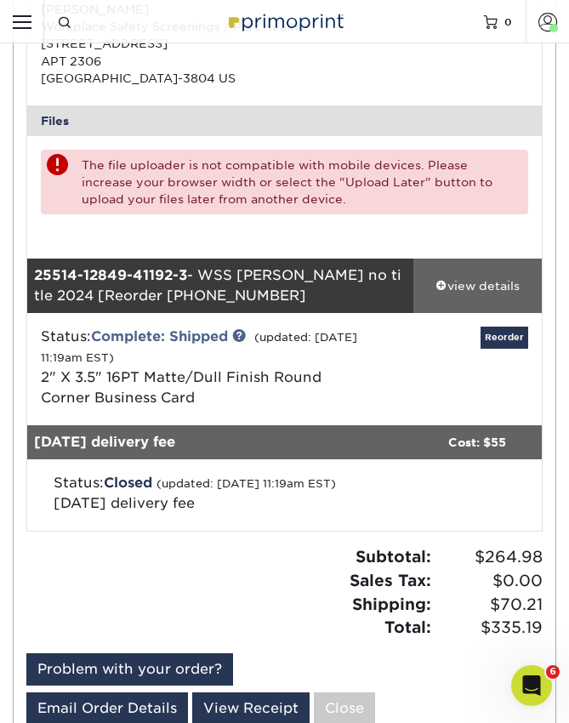
click at [431, 281] on div "view details" at bounding box center [478, 285] width 129 height 17
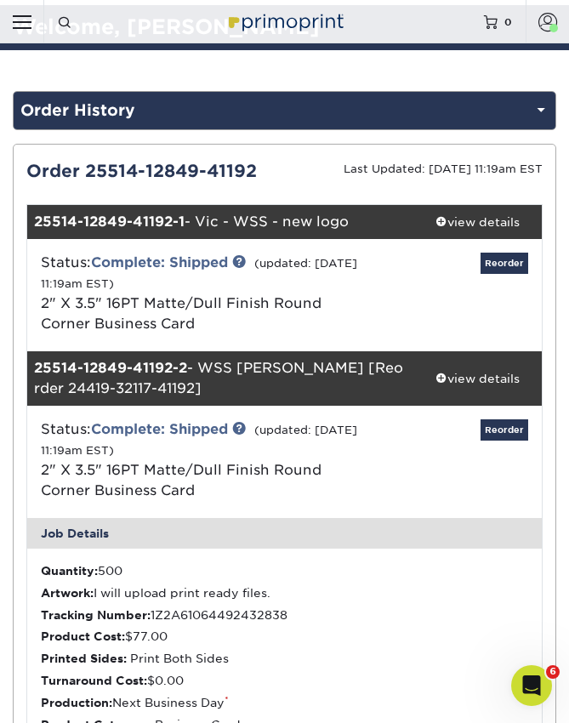
scroll to position [0, 0]
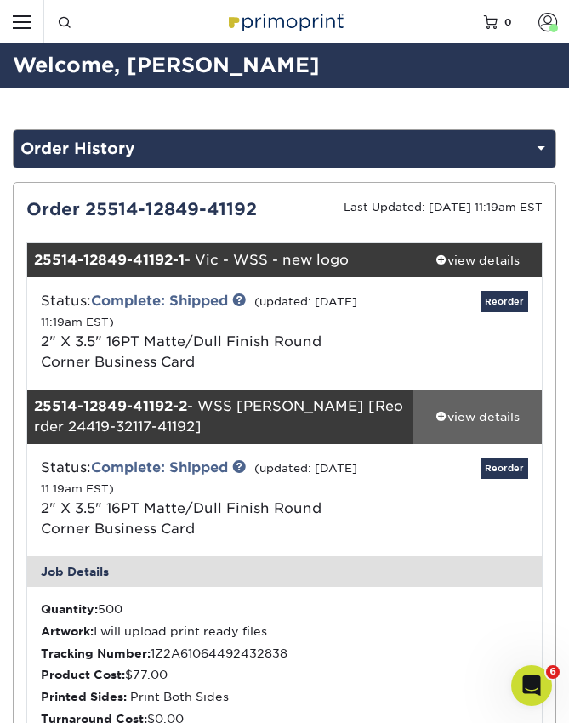
click at [449, 415] on div "view details" at bounding box center [478, 416] width 129 height 17
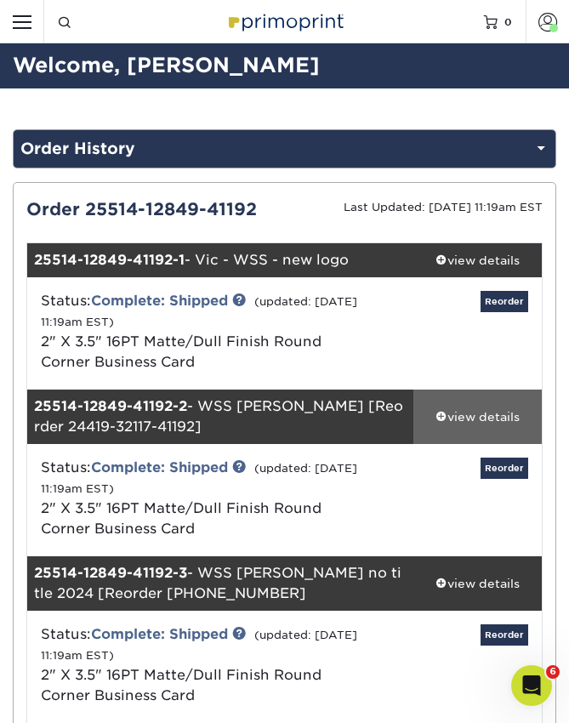
click at [438, 414] on span at bounding box center [442, 415] width 12 height 12
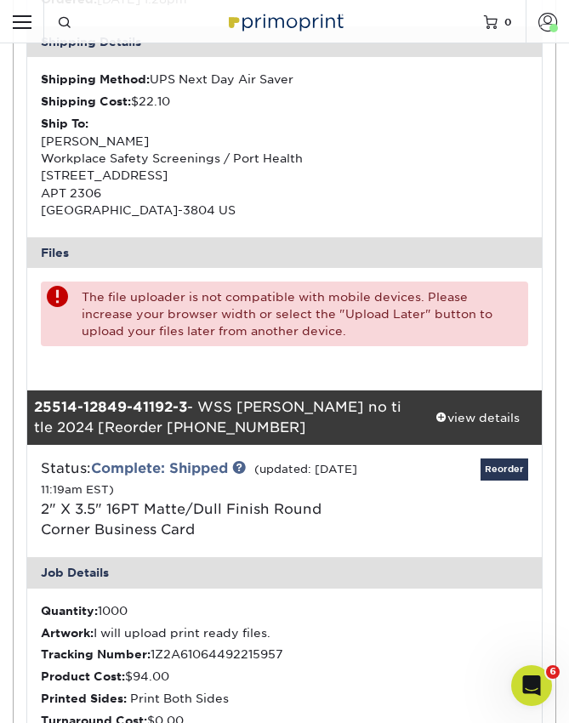
scroll to position [936, 0]
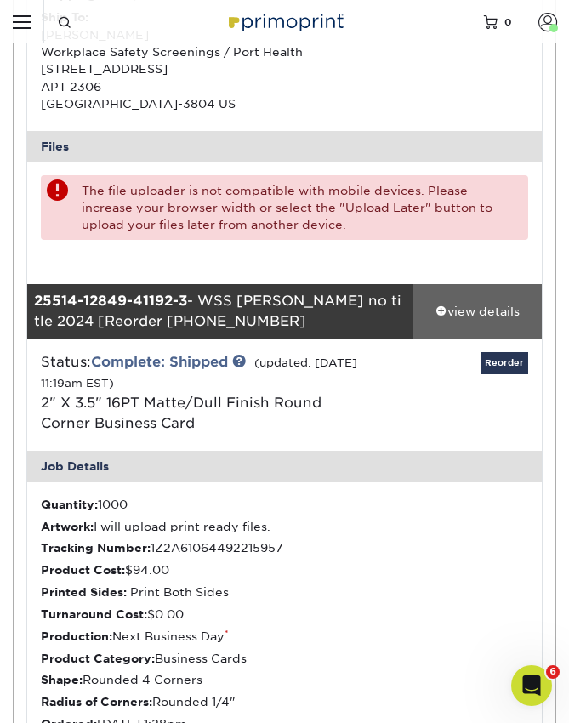
click at [444, 307] on span at bounding box center [442, 311] width 12 height 12
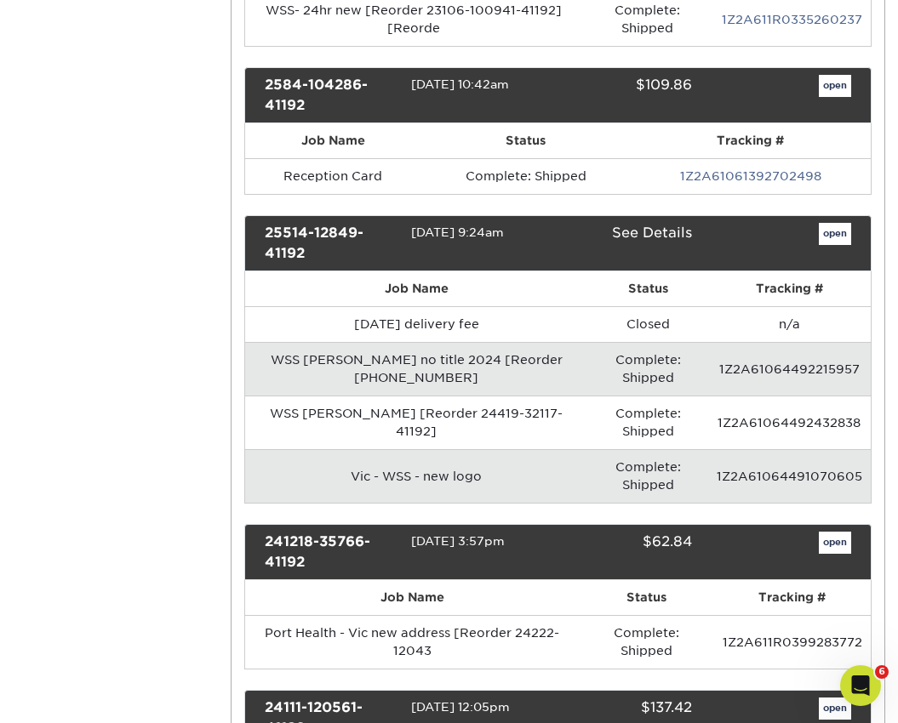
scroll to position [575, 0]
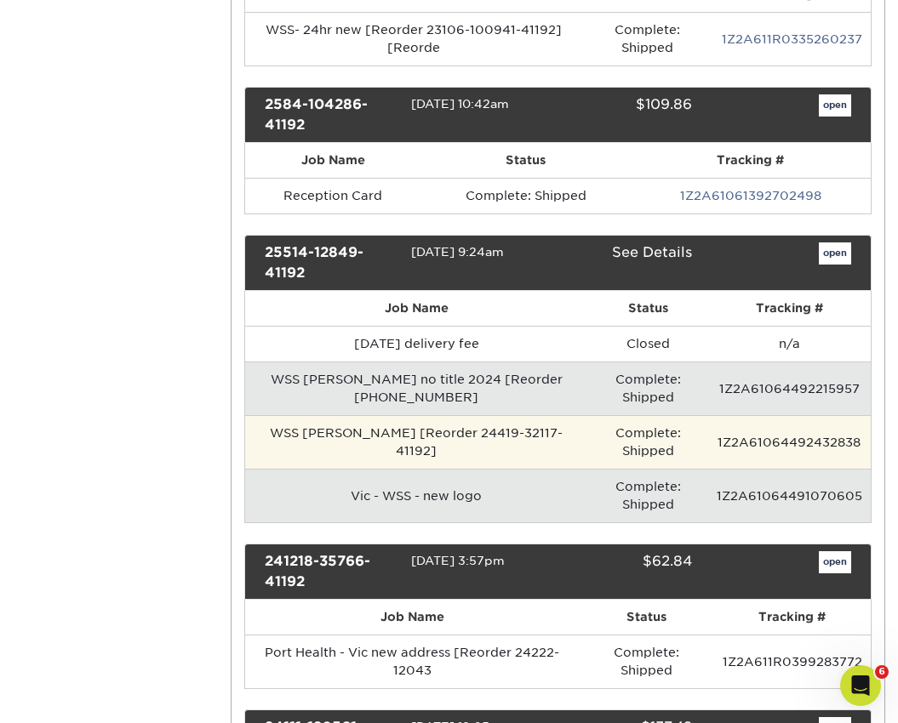
click at [646, 460] on td "Complete: Shipped" at bounding box center [648, 442] width 120 height 54
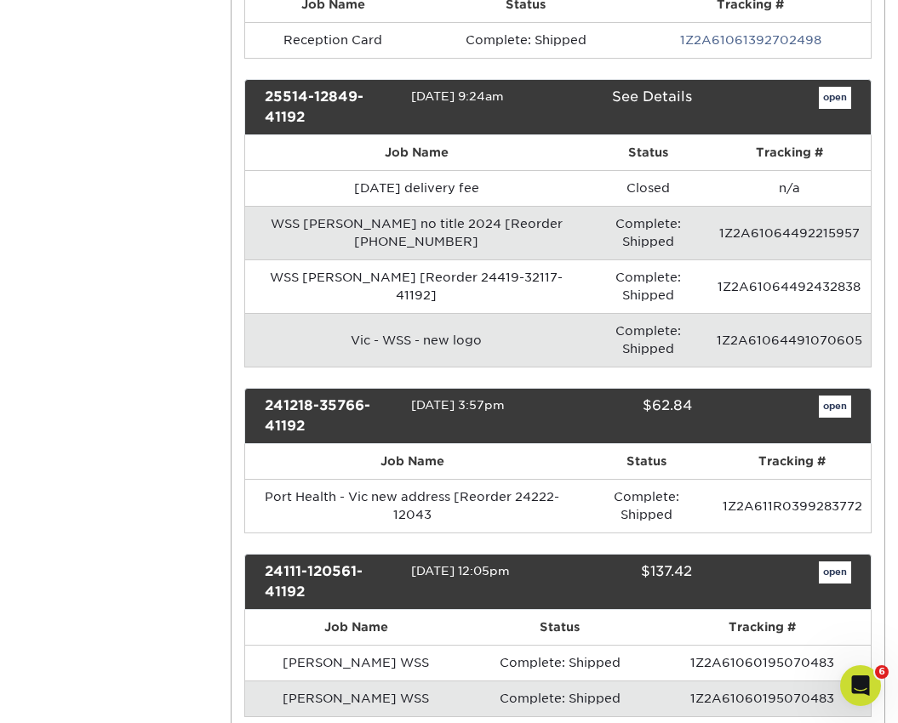
scroll to position [746, 0]
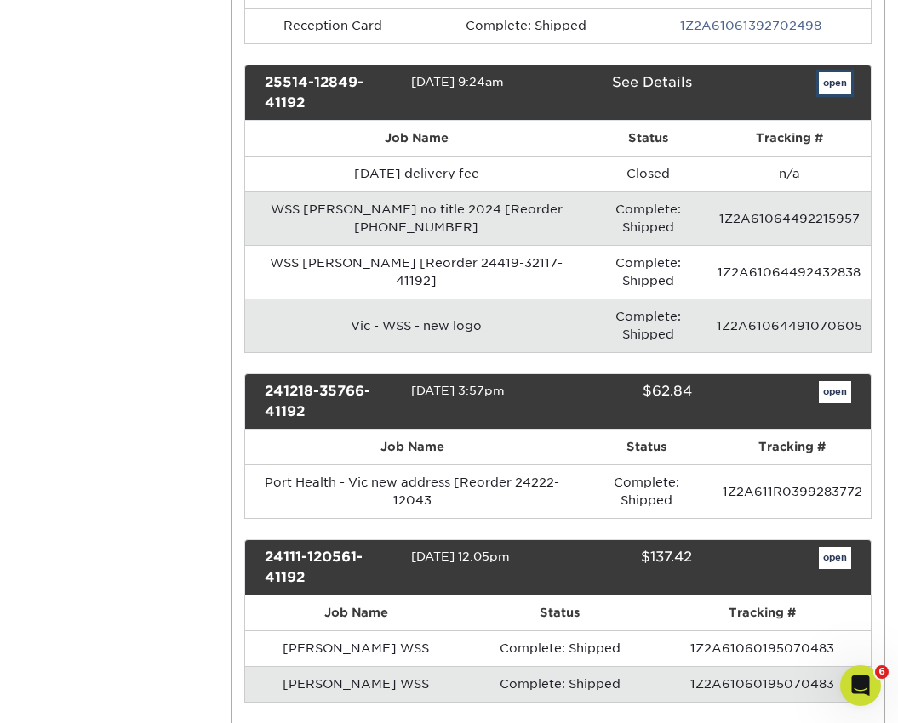
click at [837, 81] on link "open" at bounding box center [835, 83] width 32 height 22
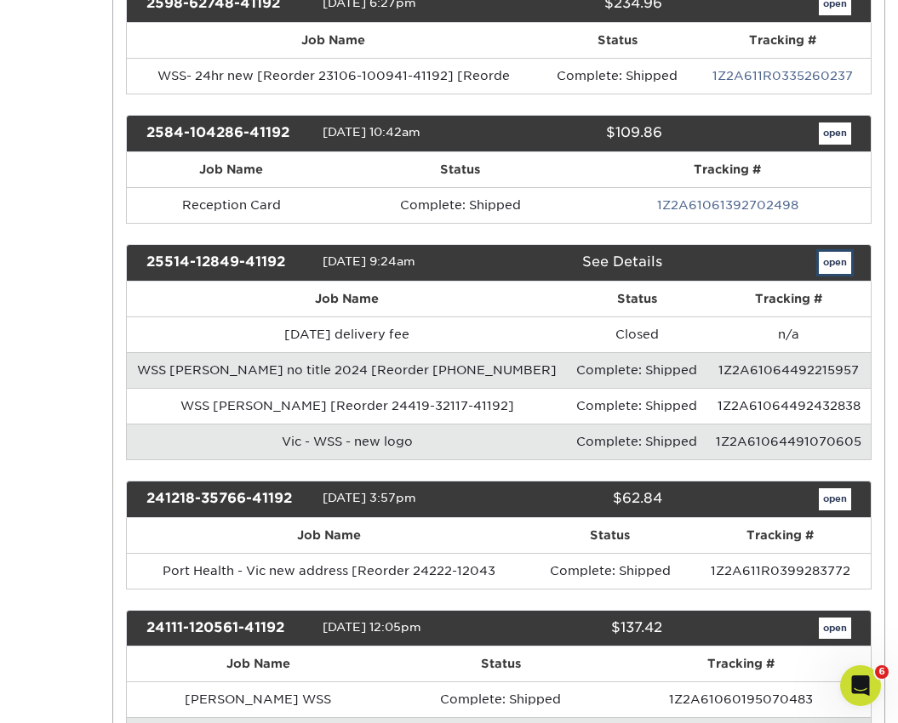
scroll to position [0, 0]
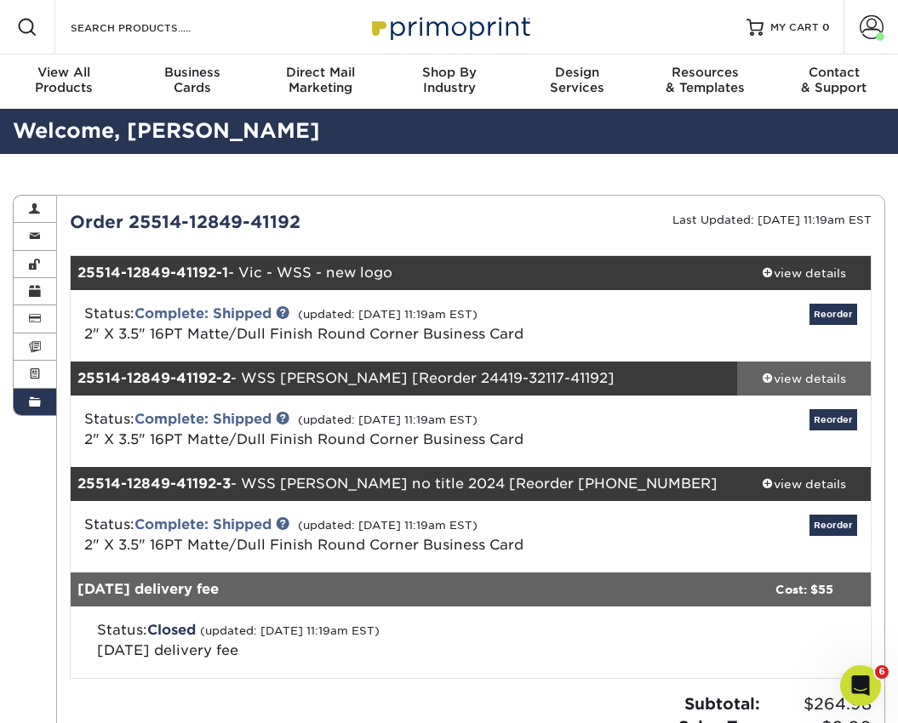
click at [765, 378] on span at bounding box center [768, 378] width 12 height 12
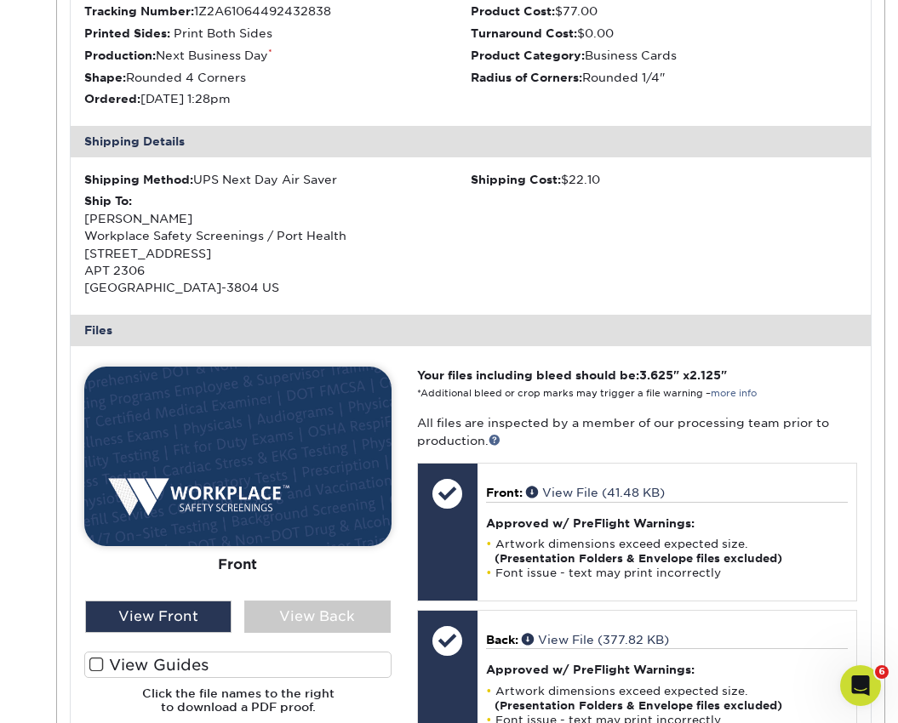
scroll to position [596, 0]
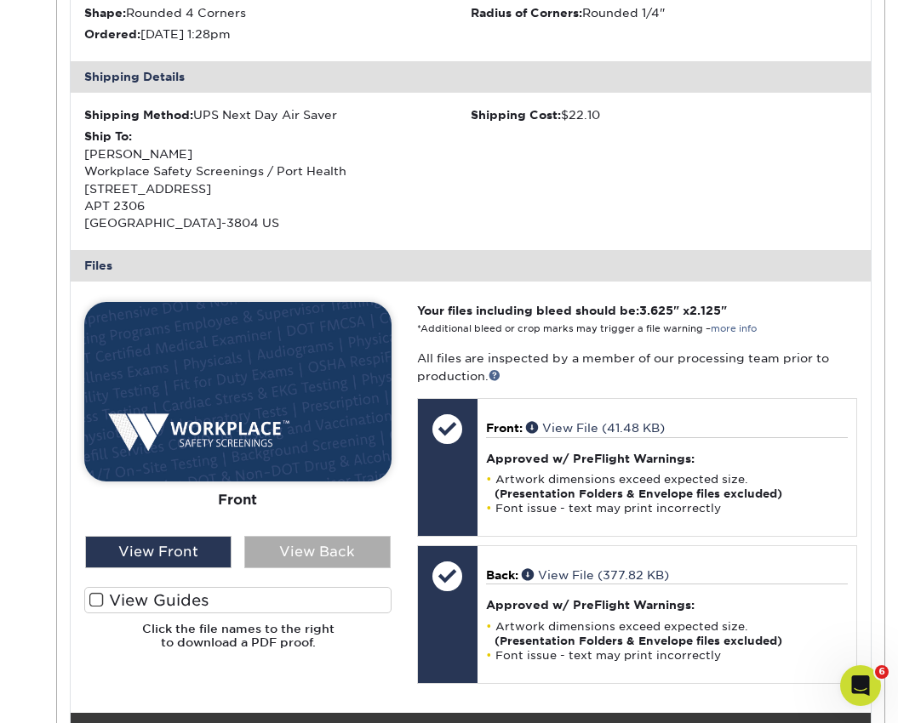
click at [278, 547] on div "View Back" at bounding box center [317, 552] width 146 height 32
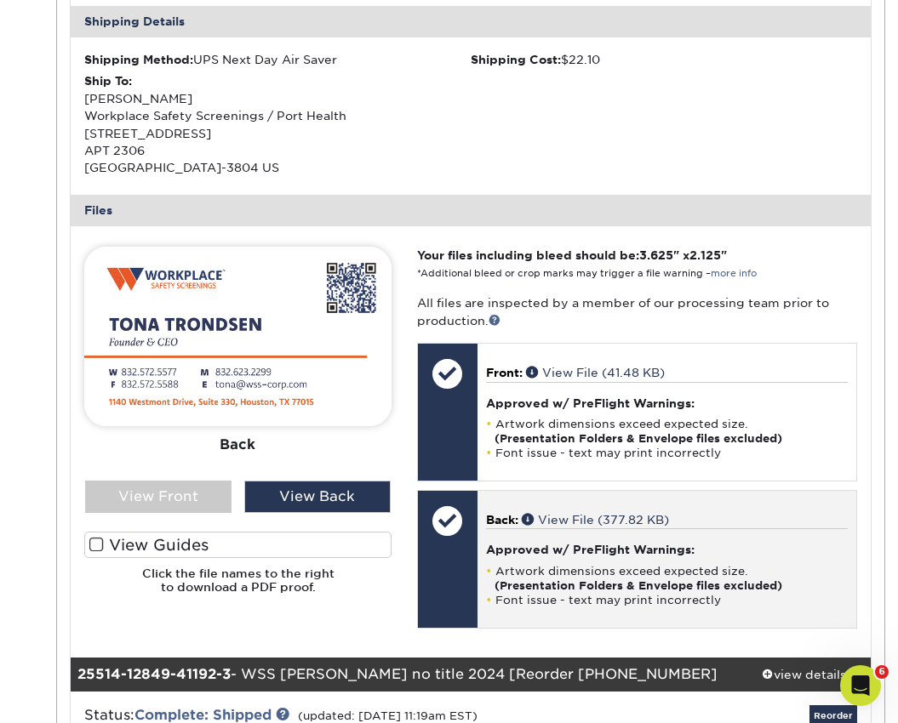
scroll to position [681, 0]
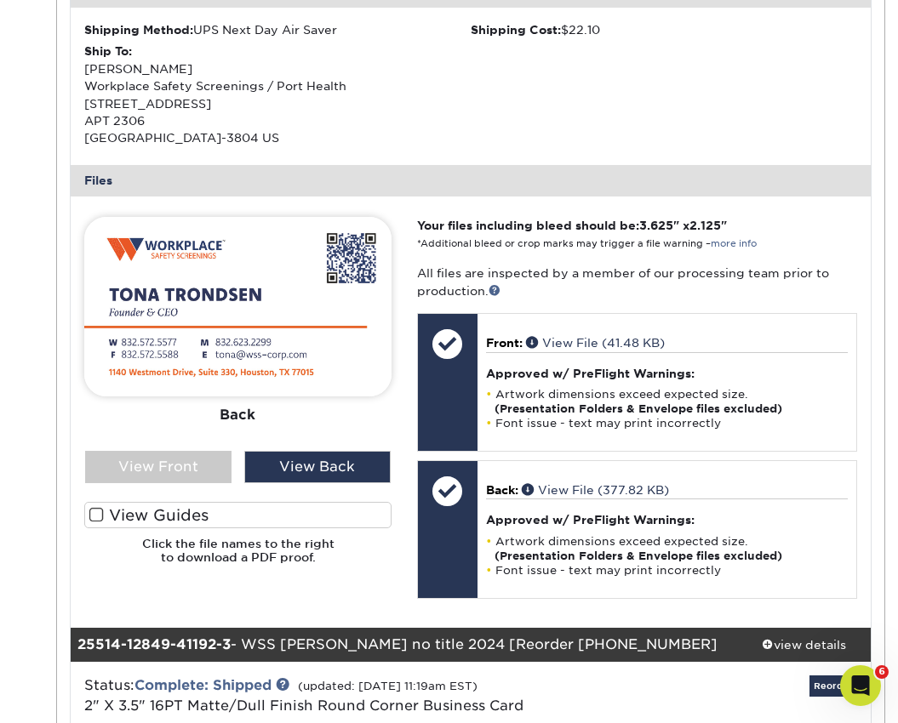
click at [95, 514] on span at bounding box center [96, 515] width 14 height 16
click at [0, 0] on input "View Guides" at bounding box center [0, 0] width 0 height 0
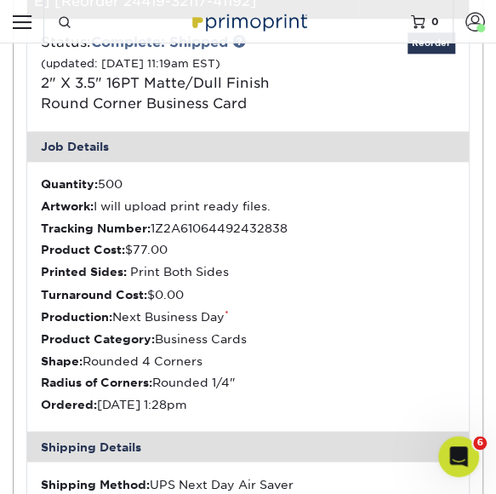
scroll to position [255, 0]
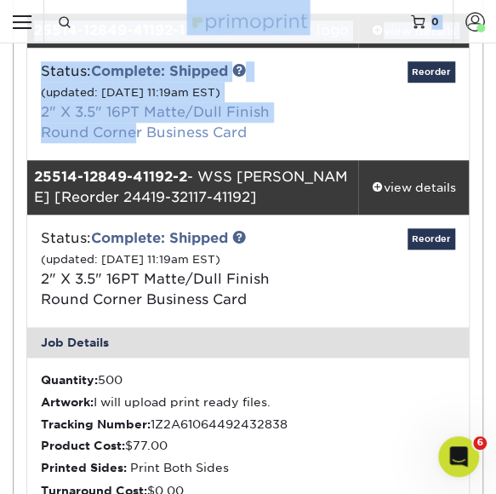
drag, startPoint x: 155, startPoint y: 20, endPoint x: 140, endPoint y: 123, distance: 104.1
